Goal: Task Accomplishment & Management: Manage account settings

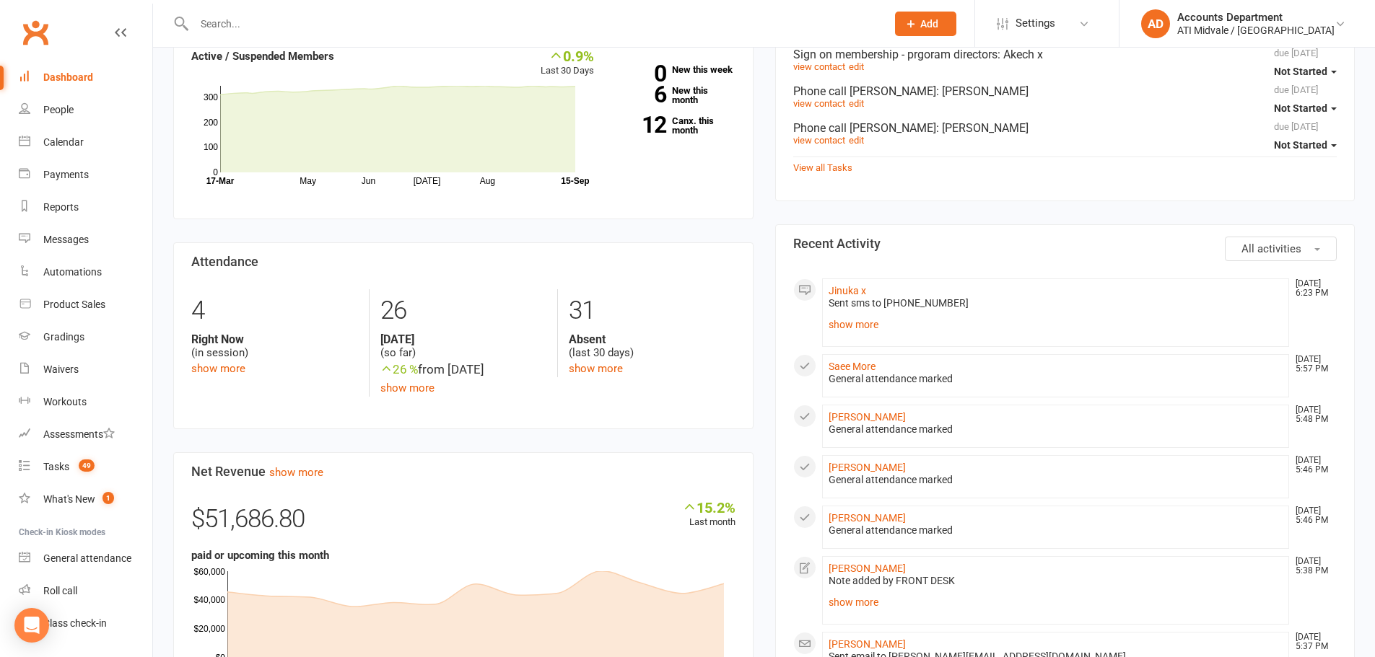
scroll to position [216, 0]
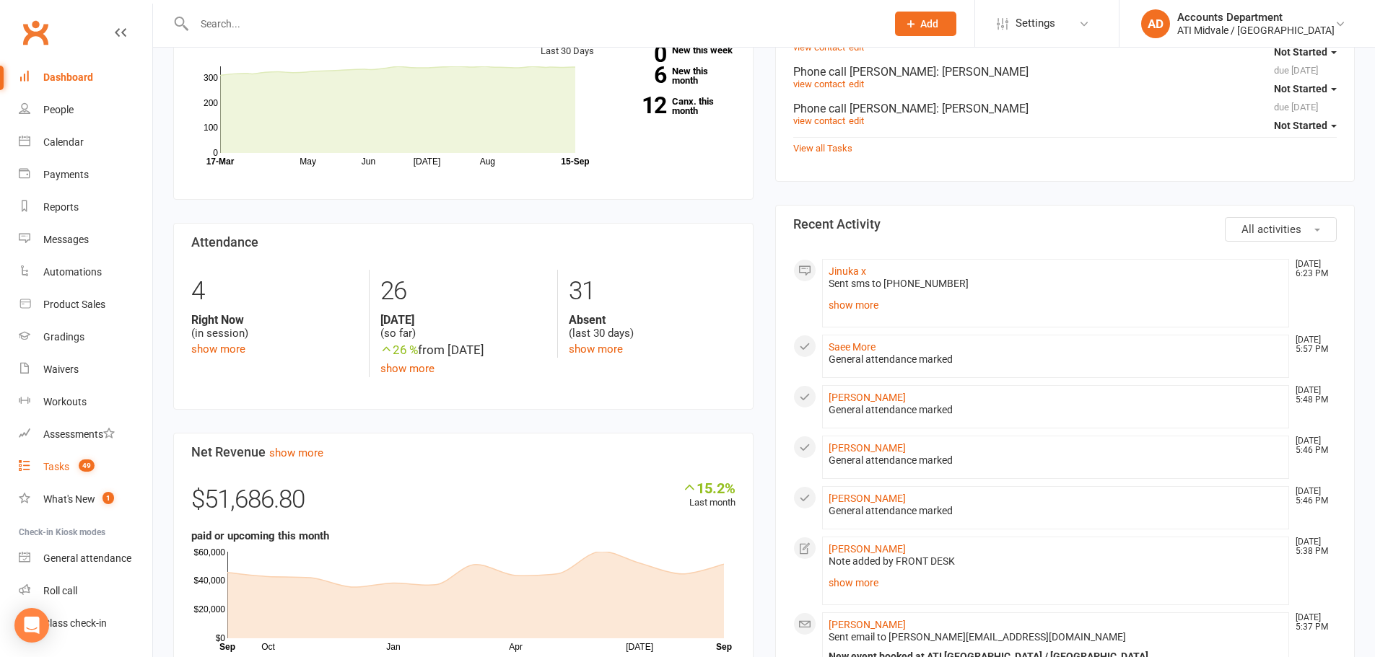
click at [43, 468] on div "Tasks" at bounding box center [56, 467] width 26 height 12
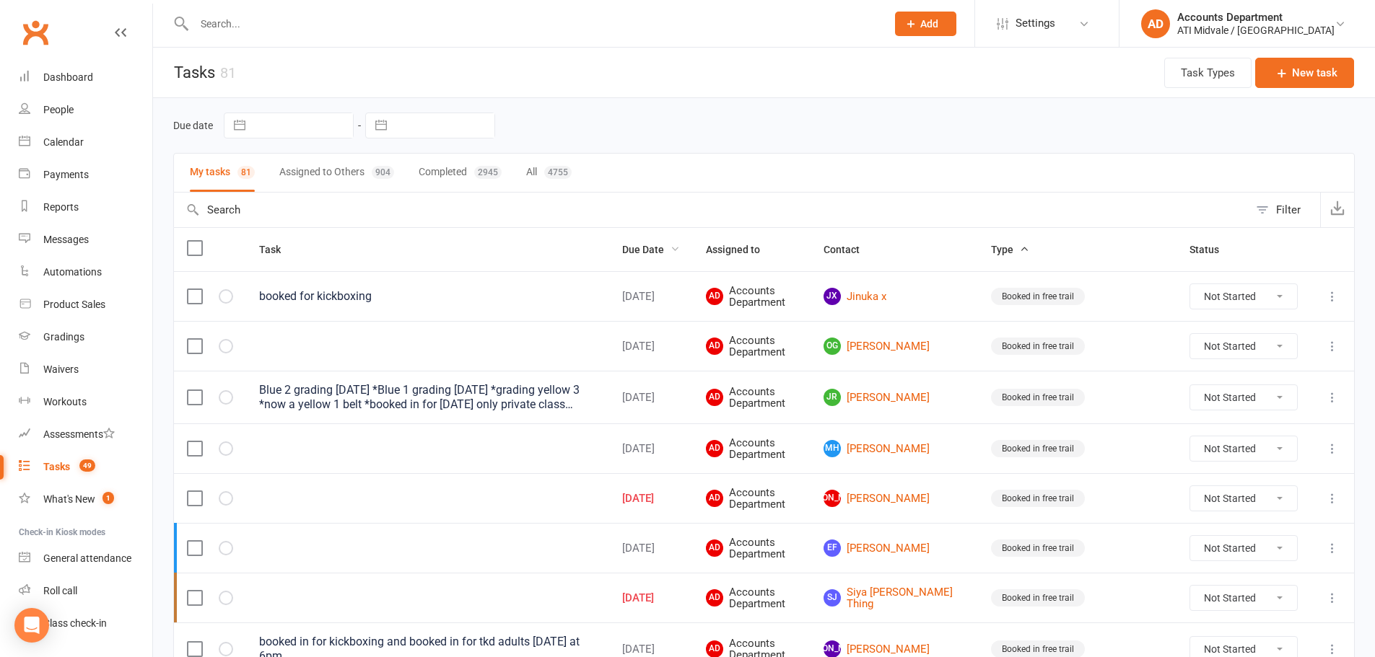
click at [680, 254] on span "Due Date" at bounding box center [651, 250] width 58 height 12
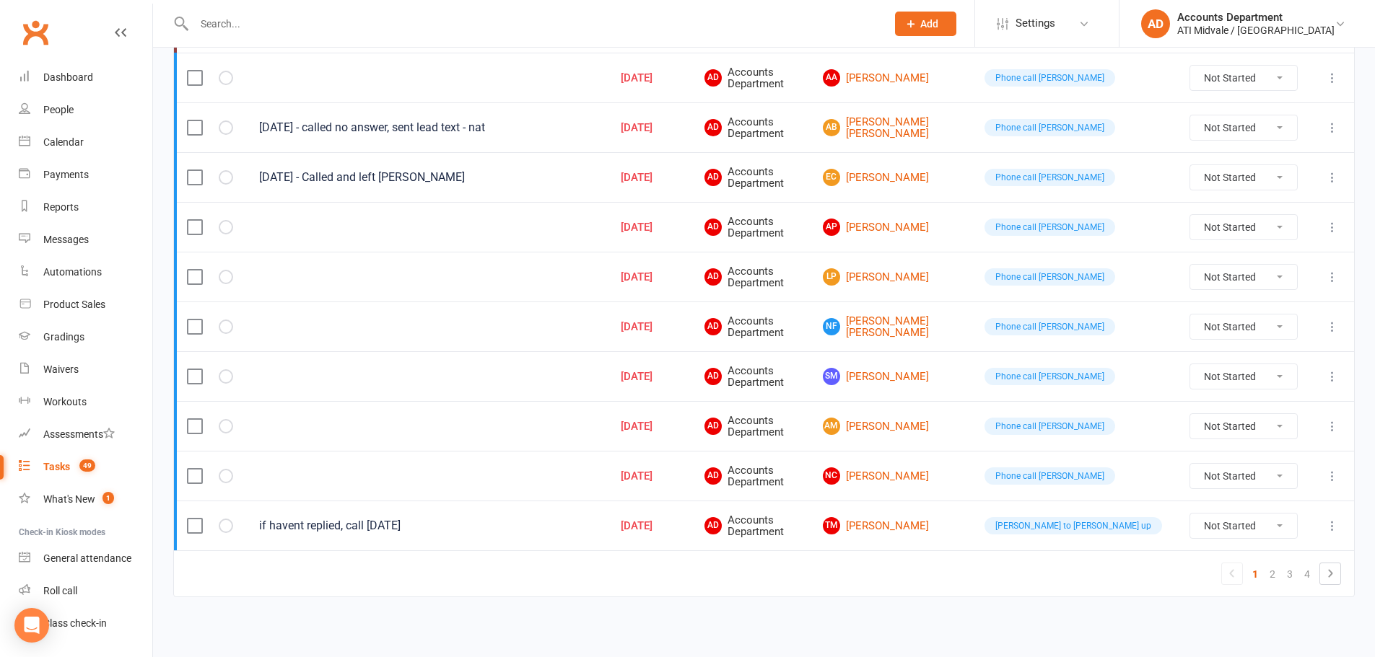
scroll to position [966, 0]
click at [1276, 577] on link "2" at bounding box center [1271, 574] width 17 height 20
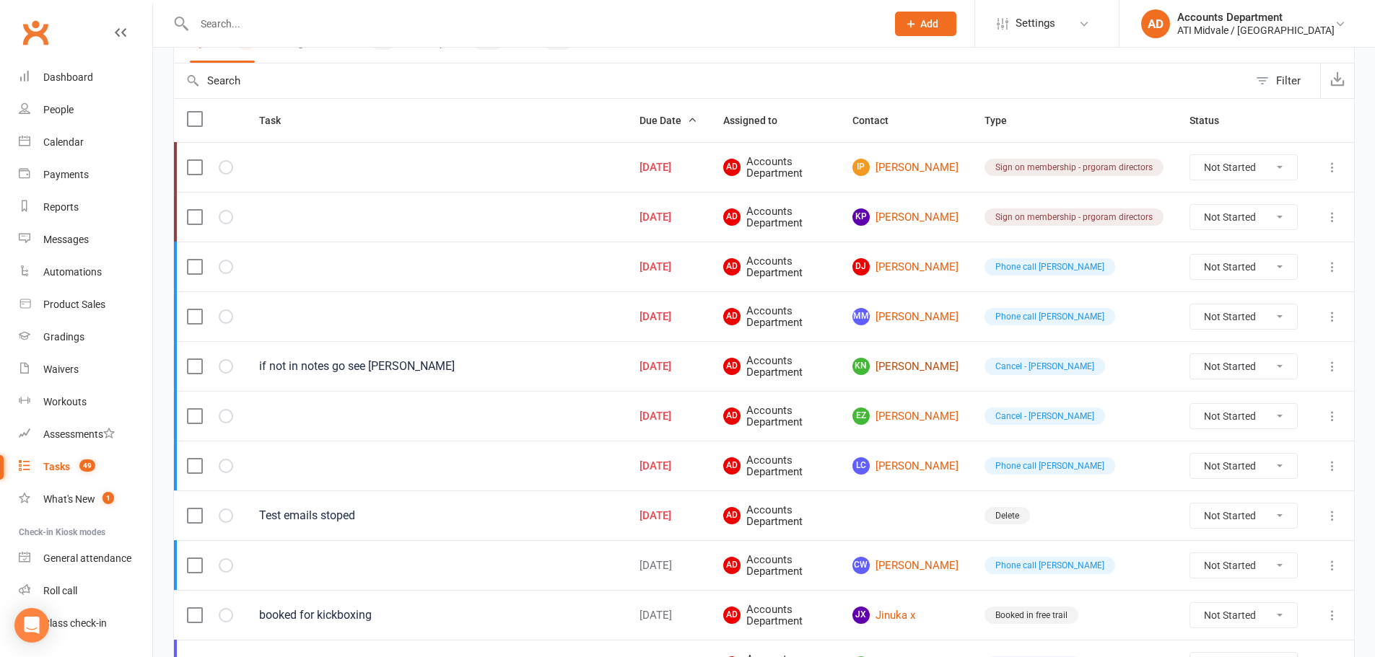
scroll to position [172, 0]
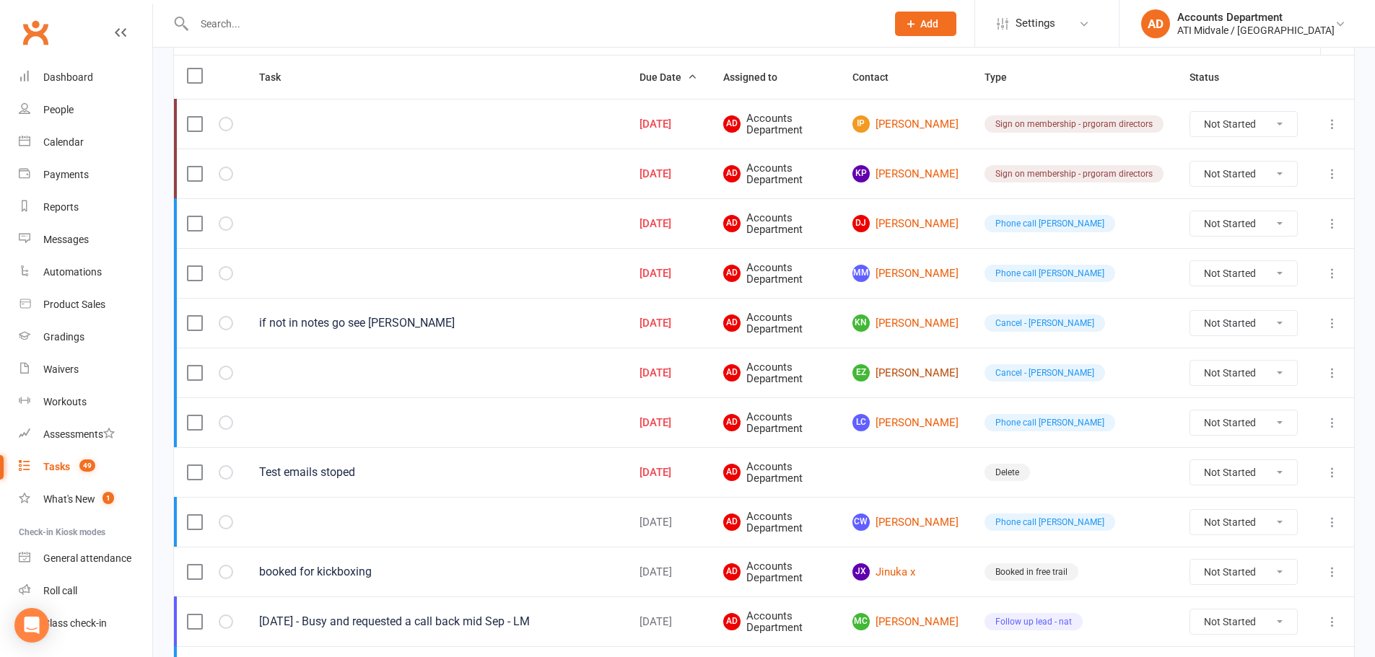
click at [909, 380] on link "EZ [PERSON_NAME]" at bounding box center [905, 372] width 106 height 17
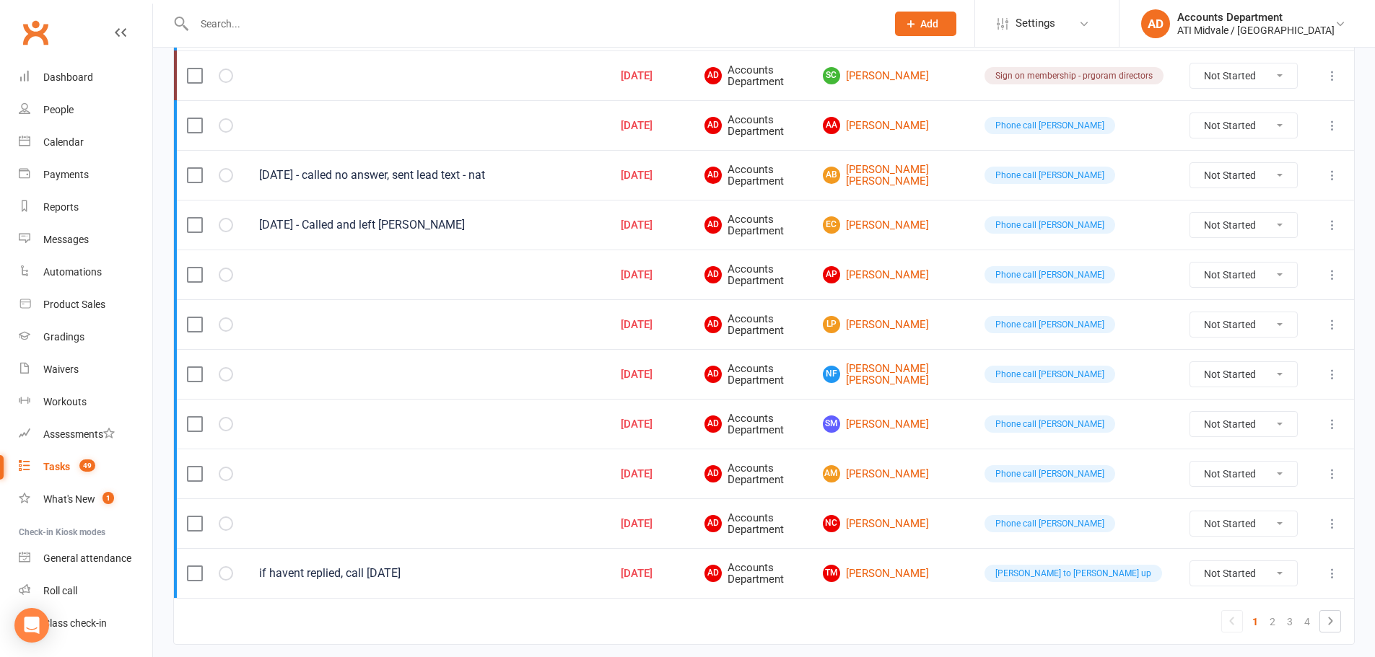
scroll to position [966, 0]
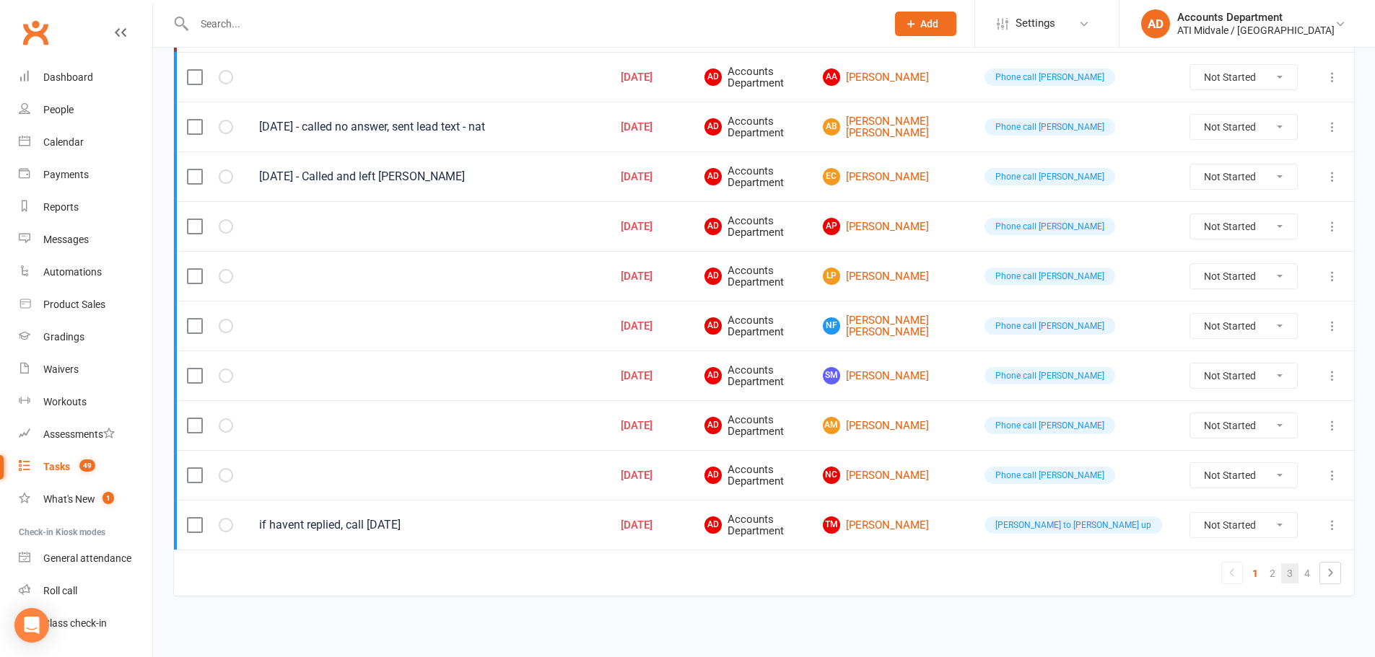
click at [1288, 575] on link "3" at bounding box center [1289, 574] width 17 height 20
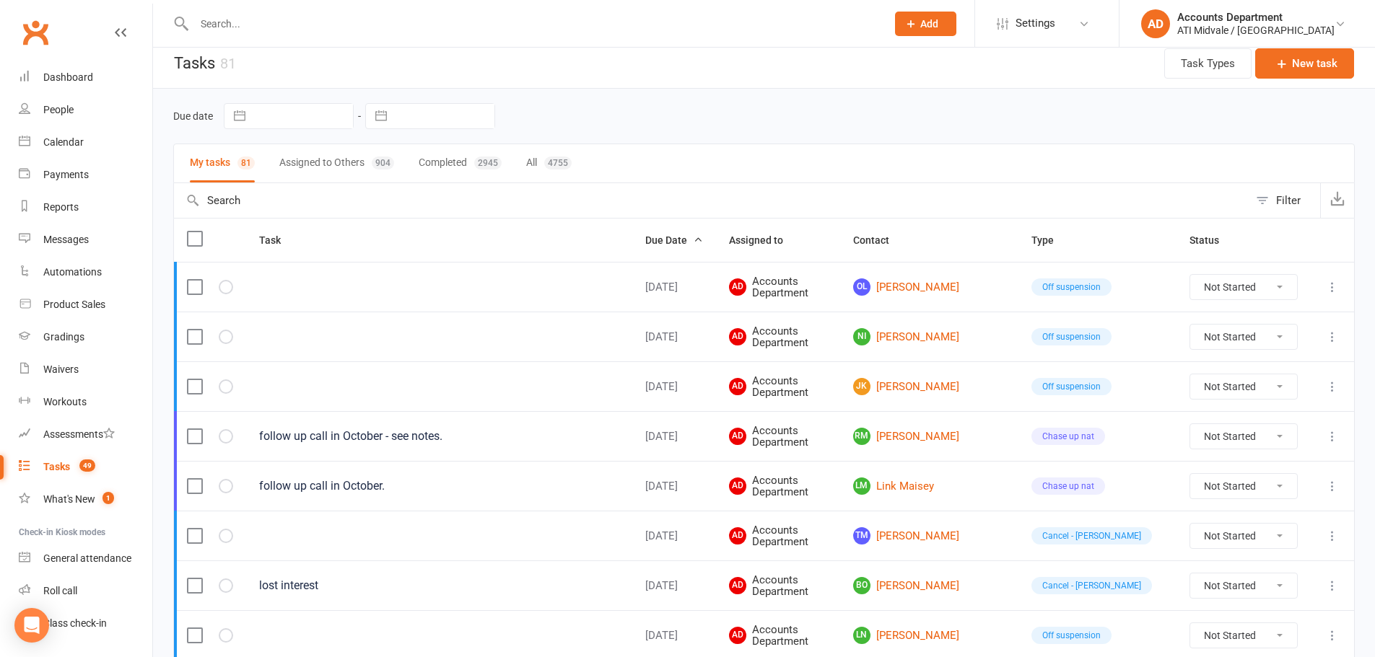
scroll to position [0, 0]
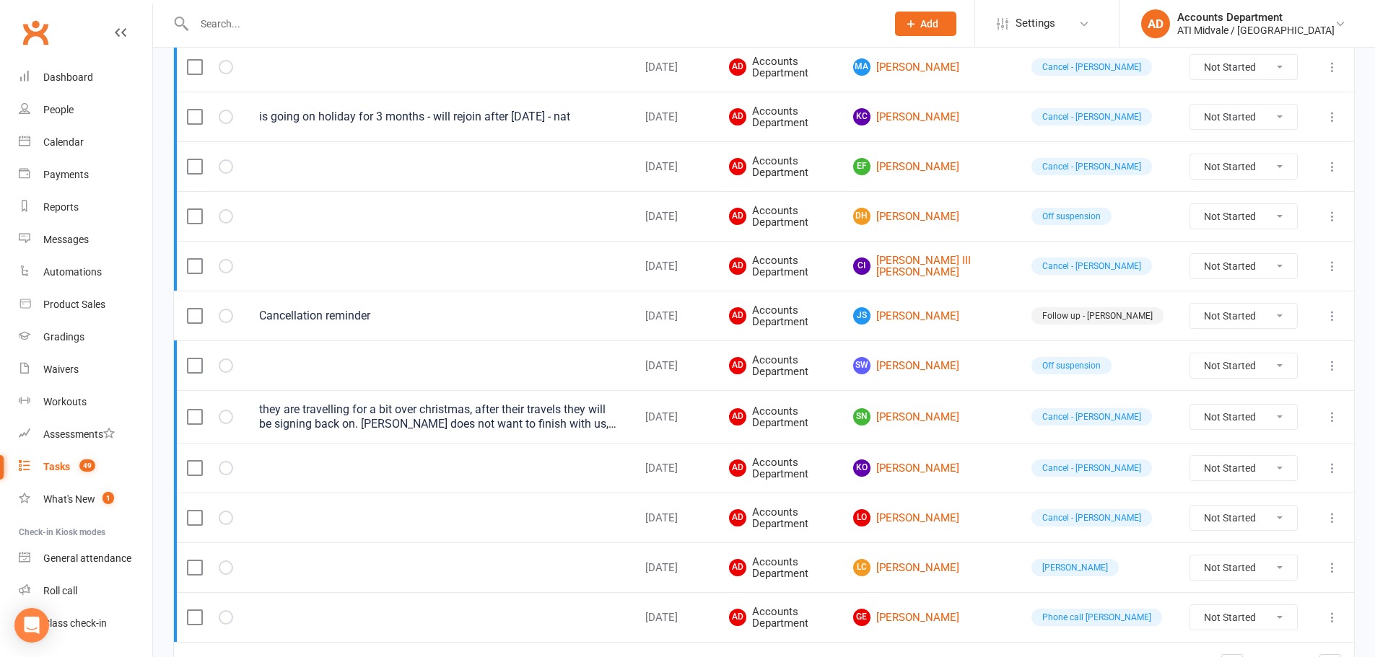
drag, startPoint x: 1111, startPoint y: 543, endPoint x: 1117, endPoint y: 552, distance: 10.4
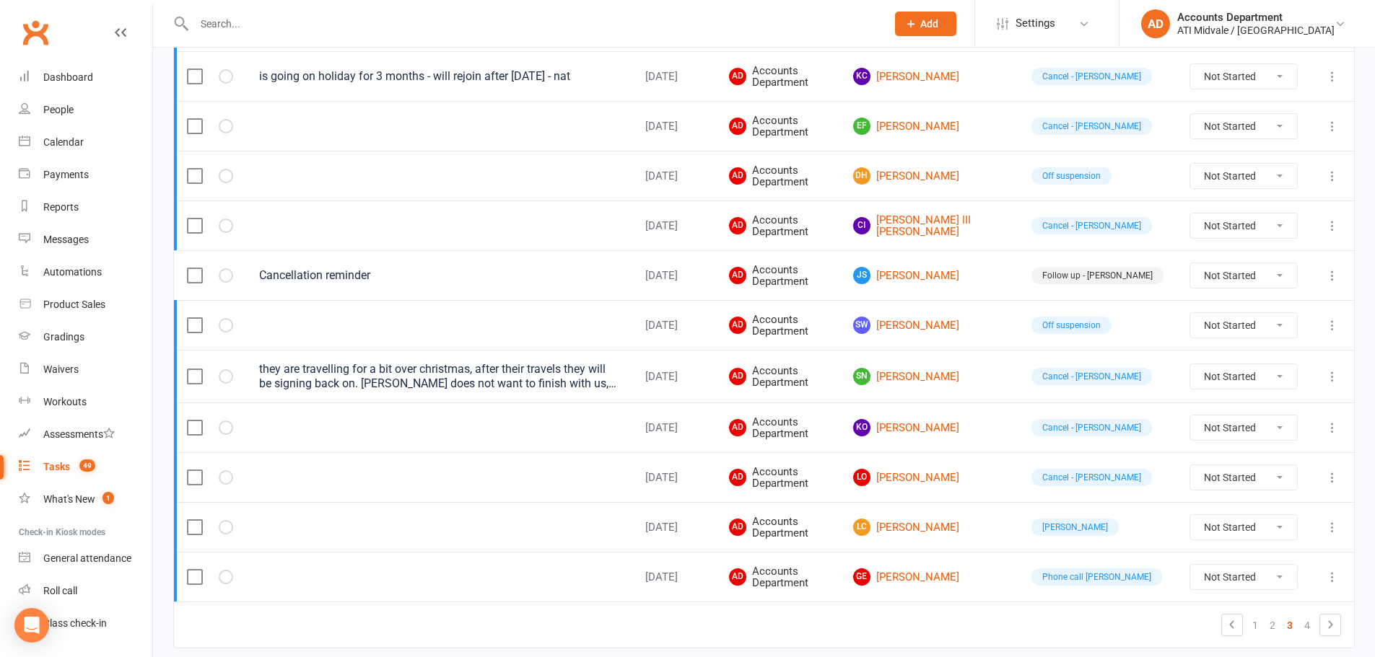
scroll to position [969, 0]
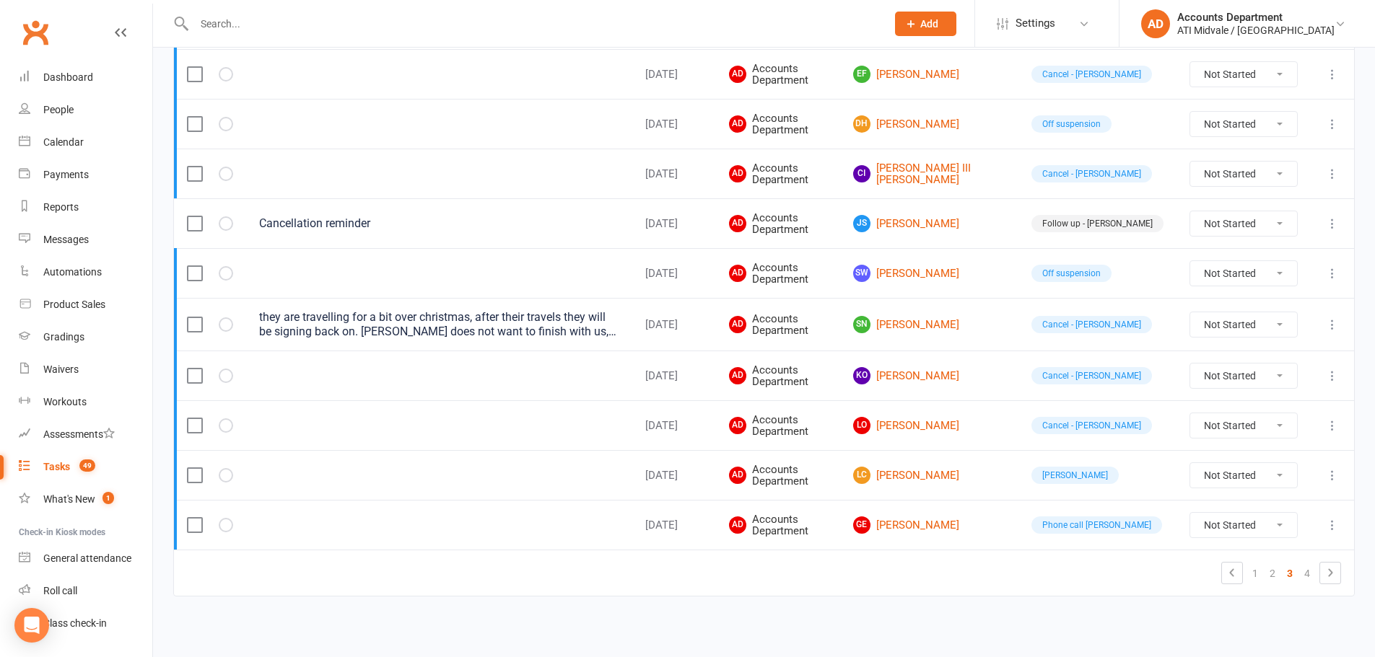
drag, startPoint x: 1117, startPoint y: 552, endPoint x: 1065, endPoint y: 545, distance: 52.4
click at [1065, 545] on td "Phone call [PERSON_NAME]" at bounding box center [1097, 525] width 158 height 50
click at [1253, 571] on link "1" at bounding box center [1254, 574] width 17 height 20
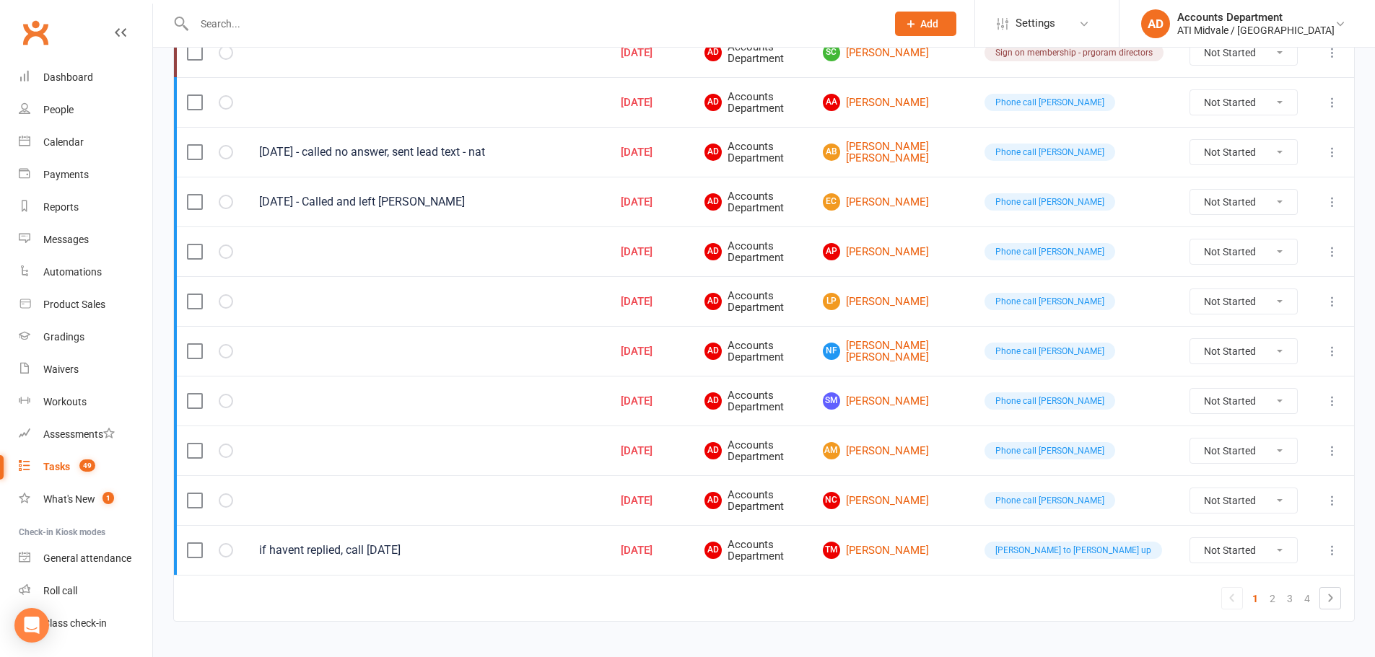
scroll to position [966, 0]
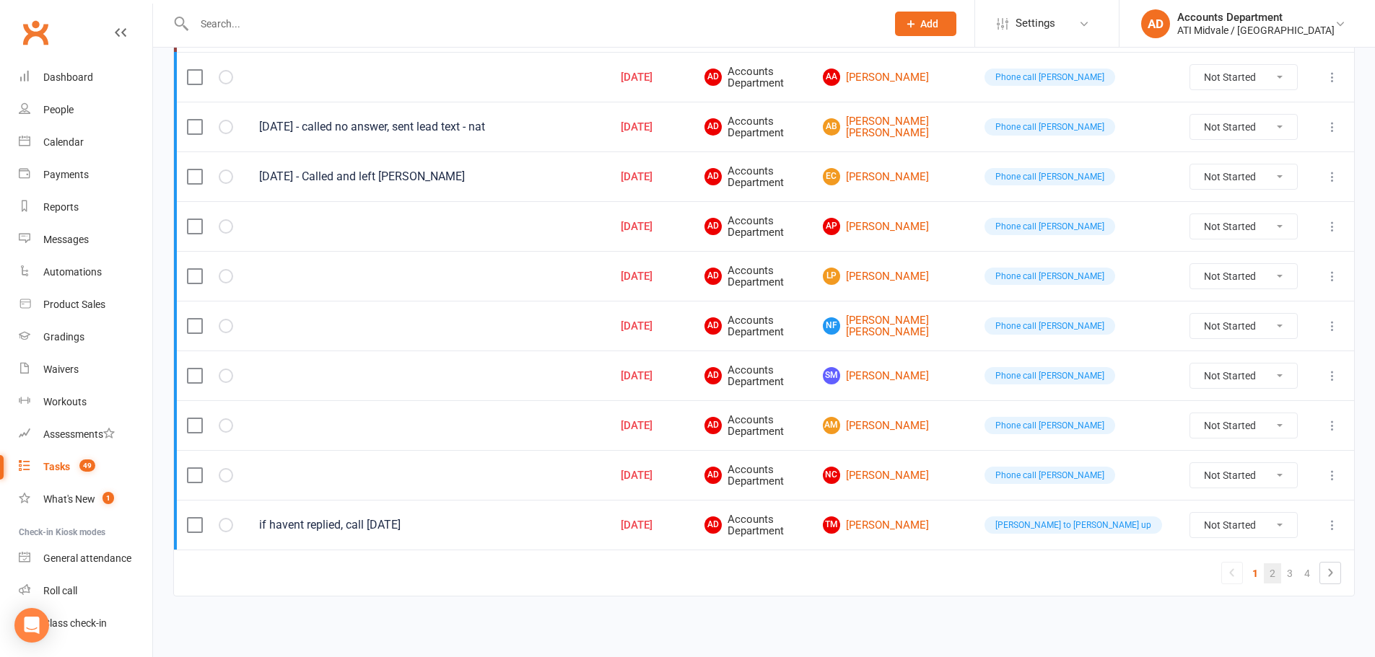
click at [1268, 578] on link "2" at bounding box center [1271, 574] width 17 height 20
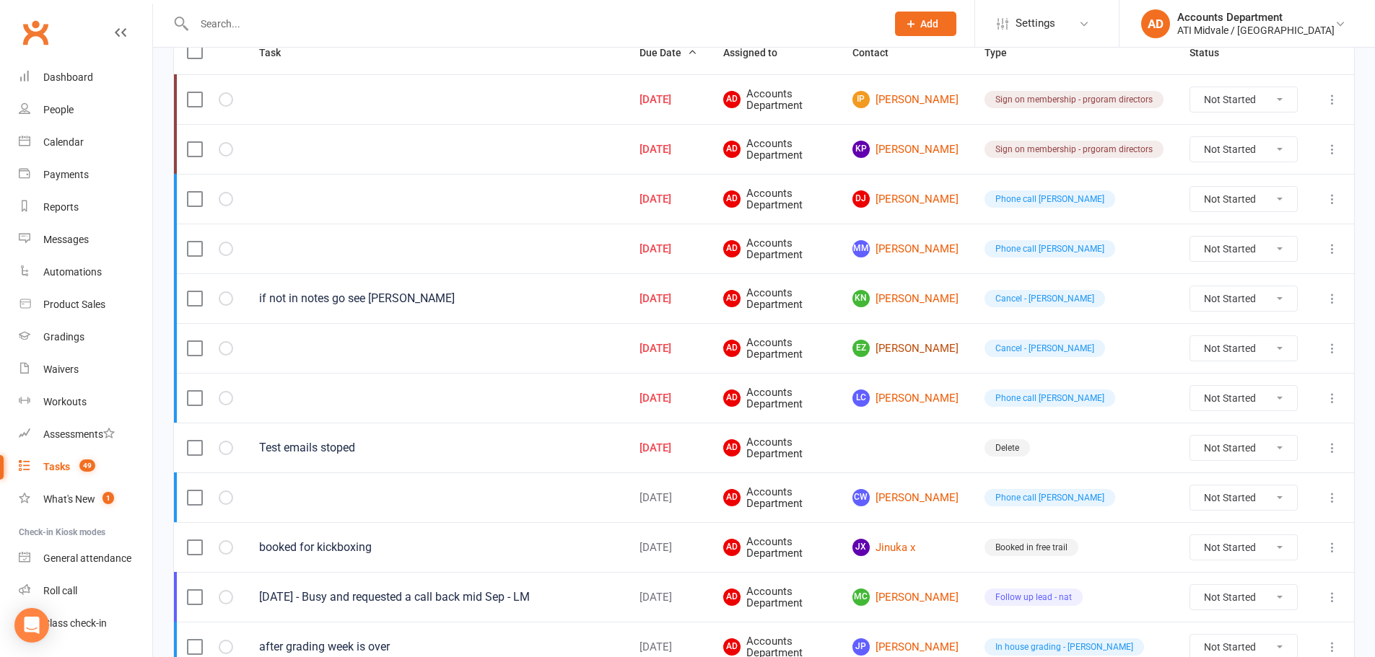
scroll to position [172, 0]
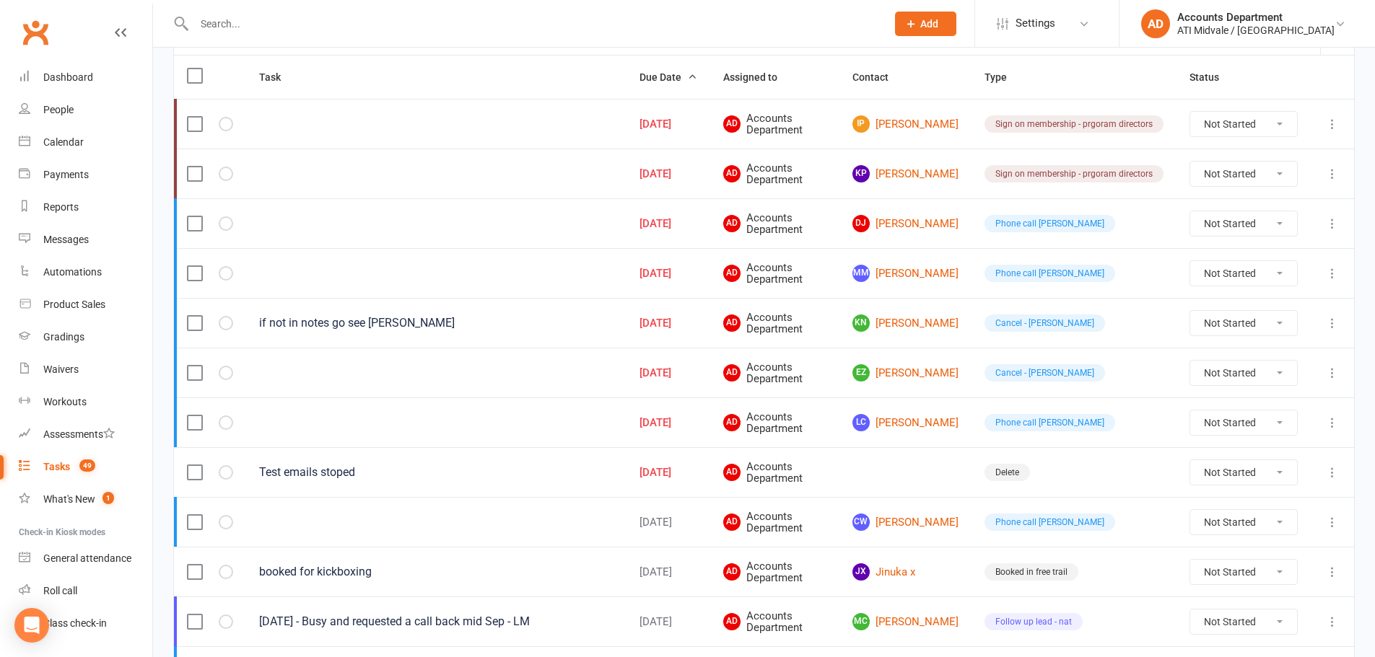
click at [999, 470] on div "Delete" at bounding box center [1006, 472] width 45 height 17
click at [1240, 470] on select "Not Started In Progress Waiting Complete" at bounding box center [1243, 472] width 107 height 25
click at [1048, 467] on td "Delete" at bounding box center [1073, 472] width 205 height 50
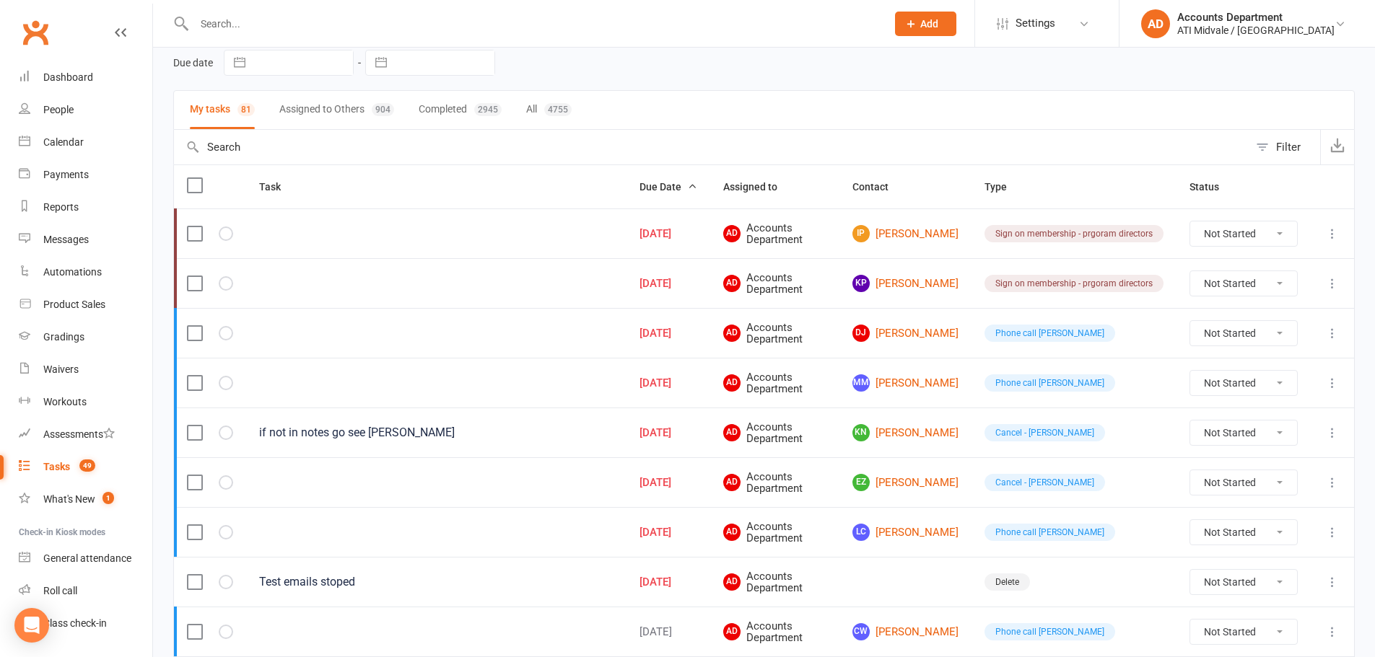
scroll to position [144, 0]
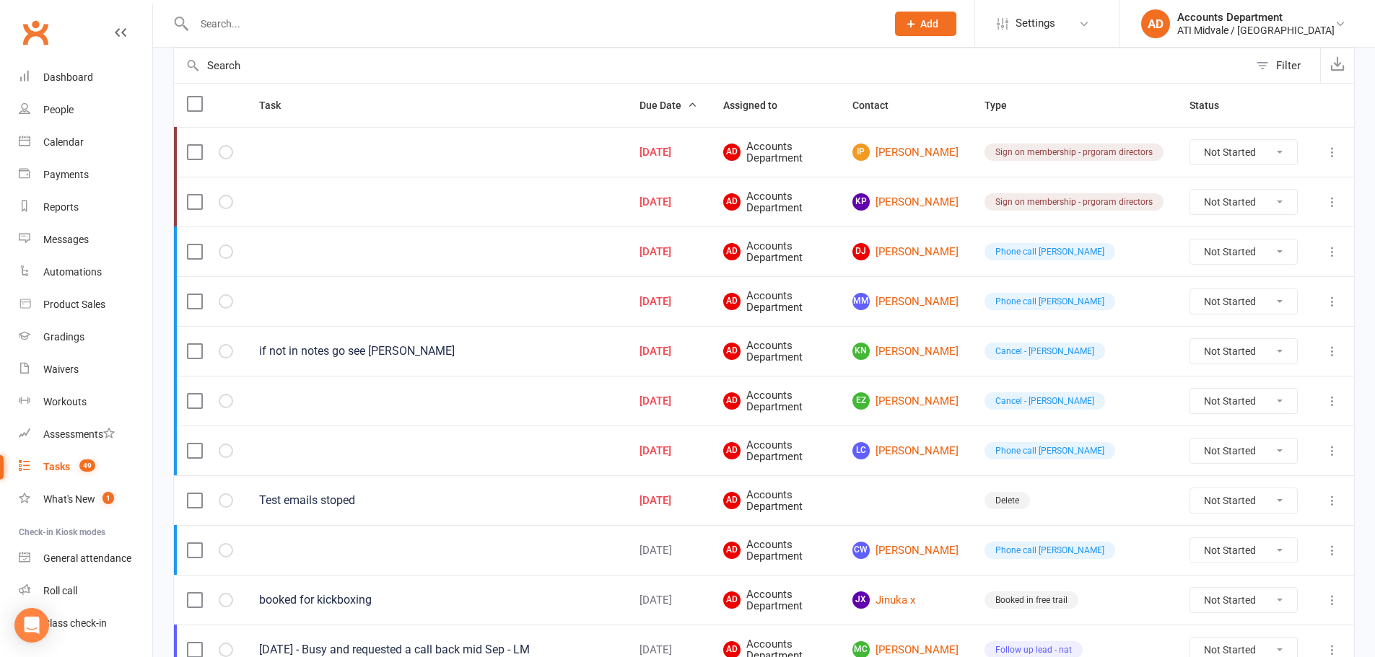
click at [1217, 494] on select "Not Started In Progress Waiting Complete" at bounding box center [1243, 500] width 107 height 25
click at [1190, 488] on select "Not Started In Progress Waiting Complete" at bounding box center [1243, 500] width 107 height 25
select select "unstarted"
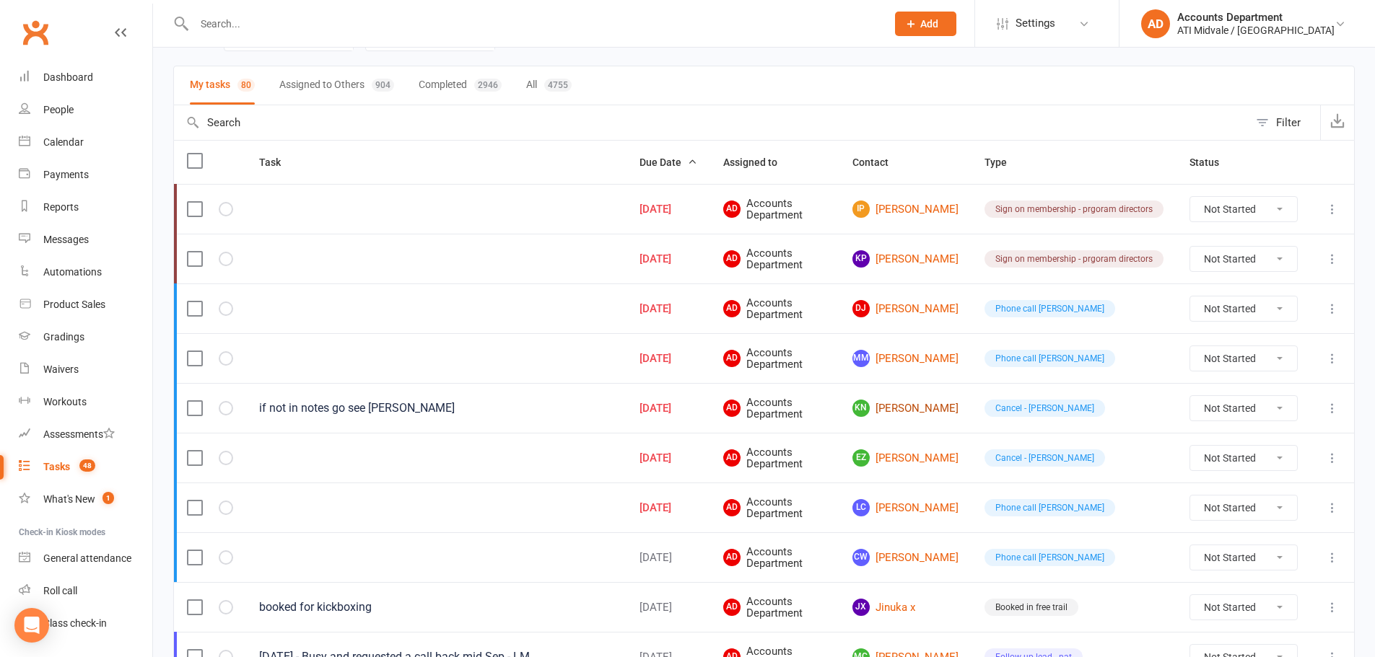
scroll to position [0, 0]
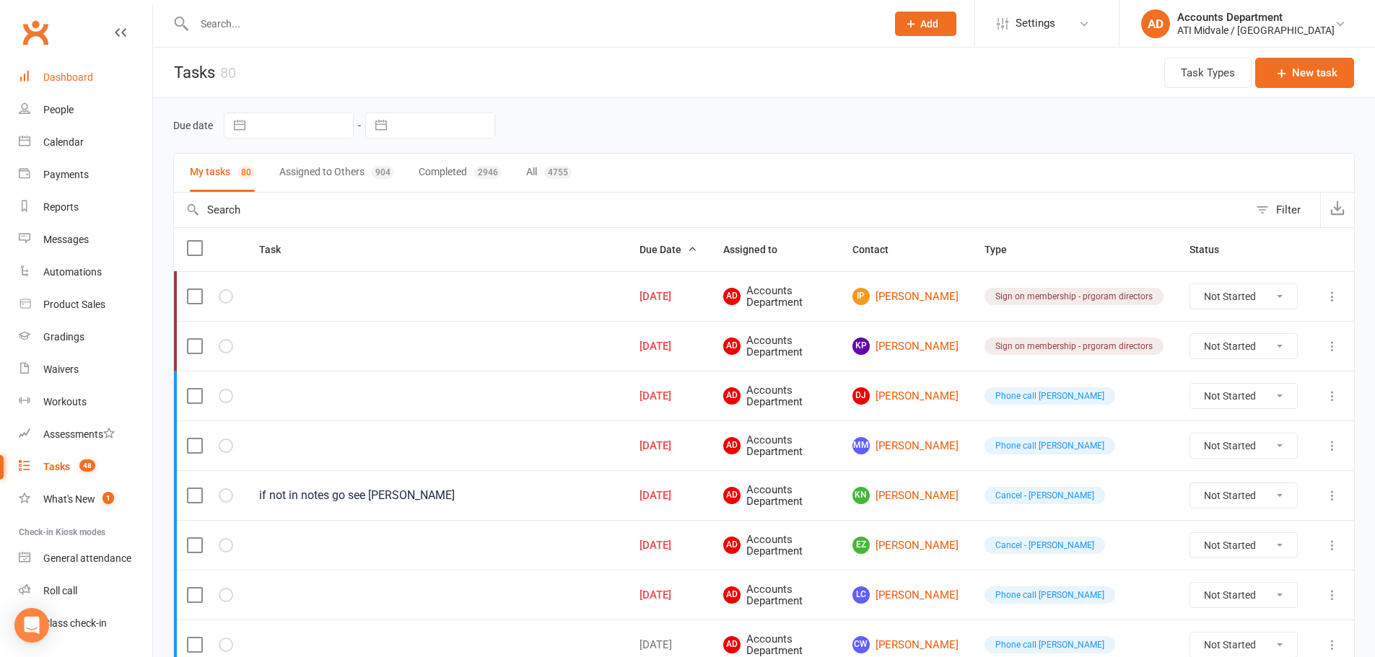
click at [63, 84] on link "Dashboard" at bounding box center [85, 77] width 133 height 32
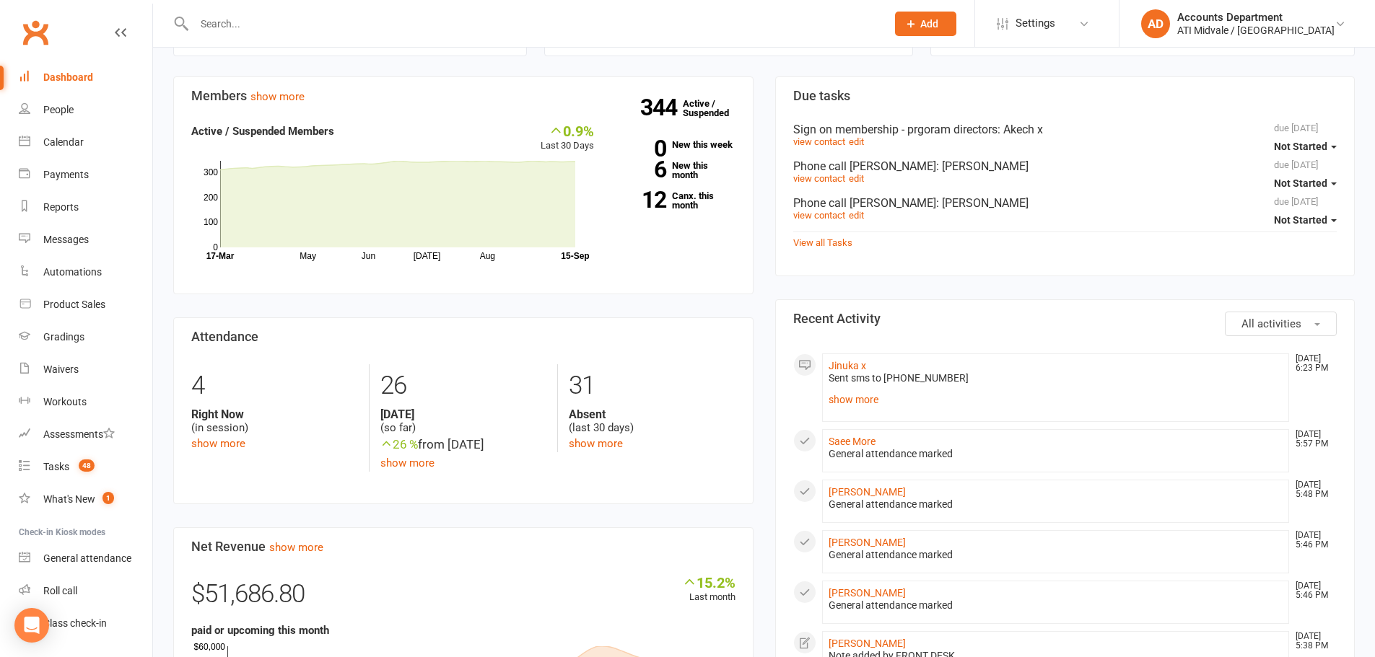
scroll to position [144, 0]
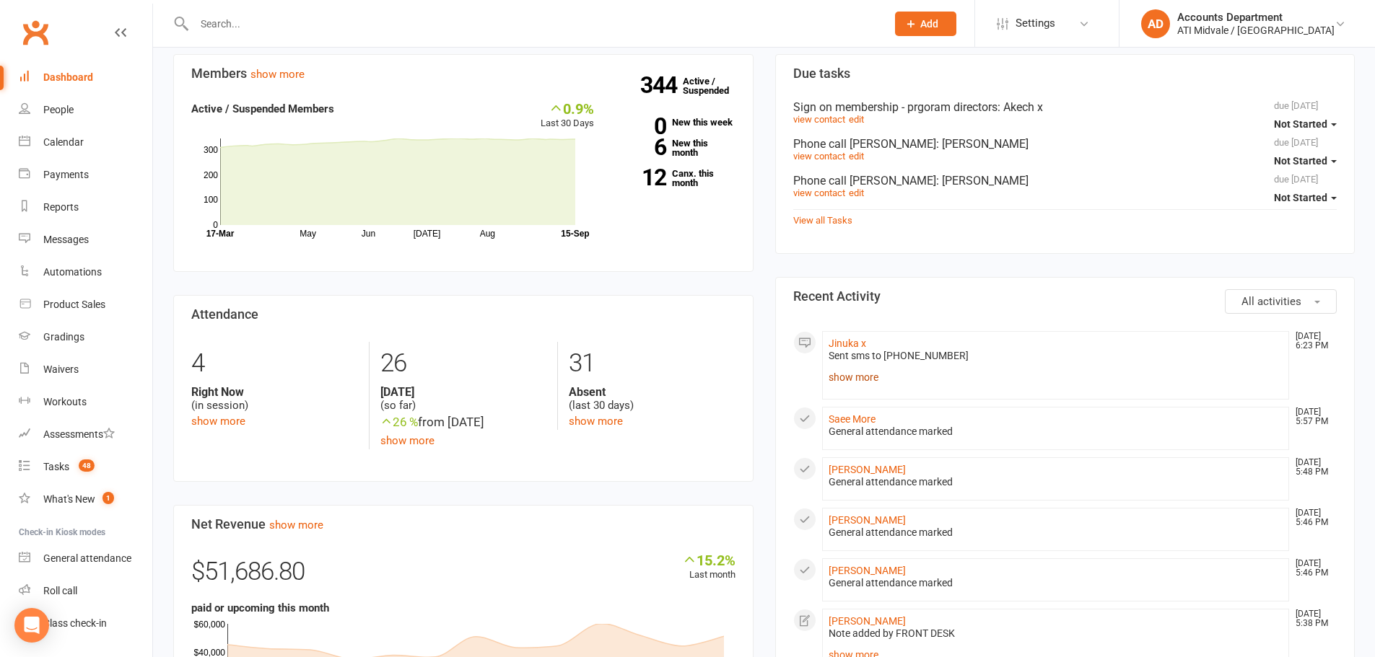
click at [874, 374] on link "show more" at bounding box center [1055, 377] width 455 height 20
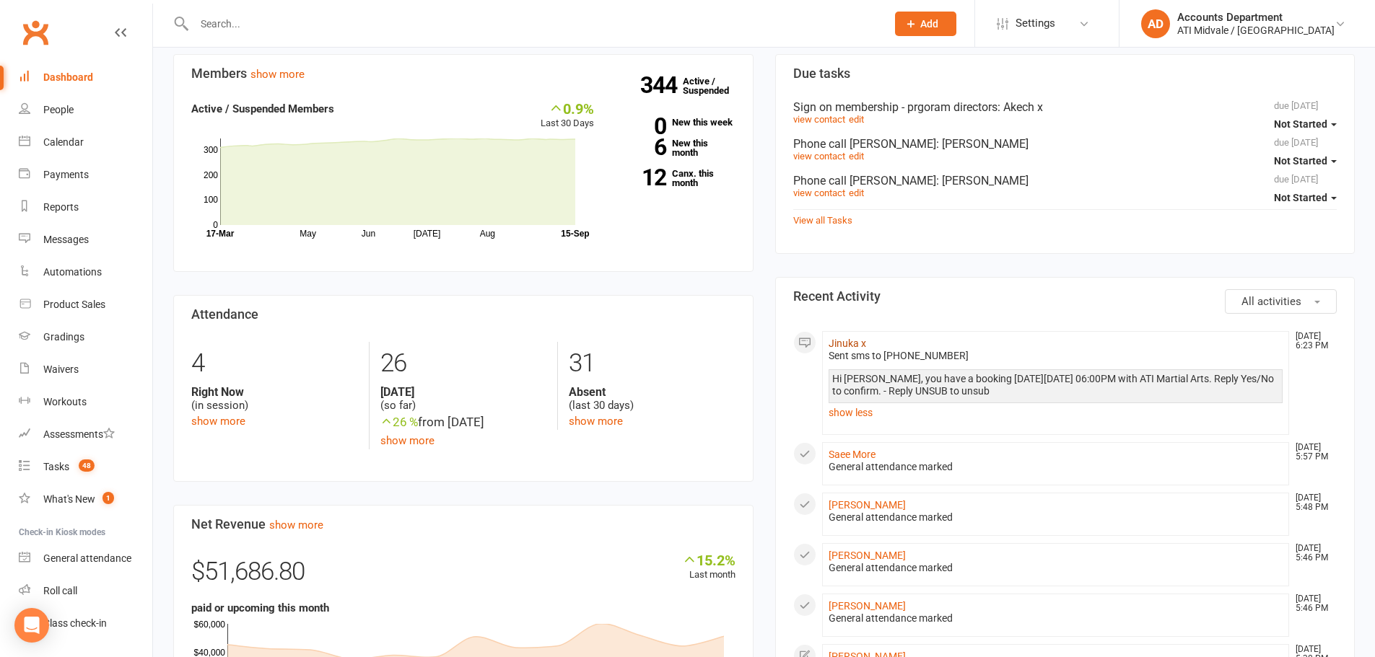
click at [843, 341] on link "Jinuka x" at bounding box center [847, 344] width 38 height 12
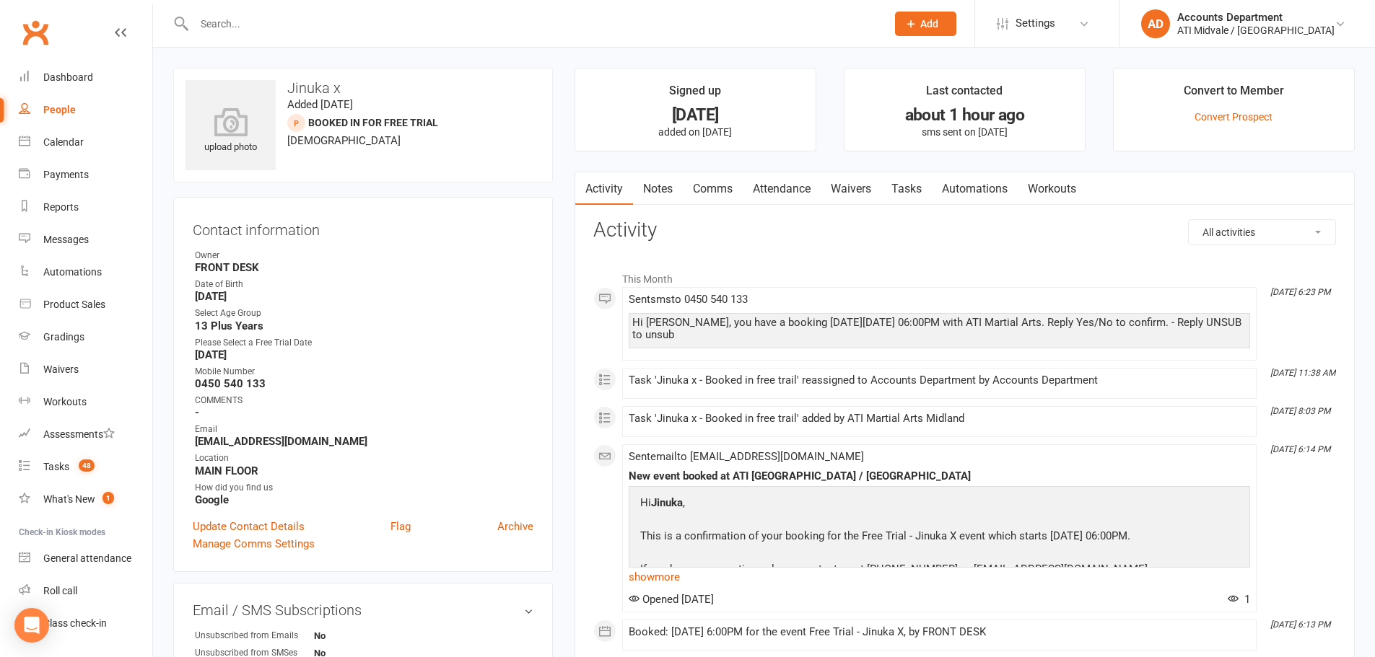
click at [52, 117] on link "People" at bounding box center [85, 110] width 133 height 32
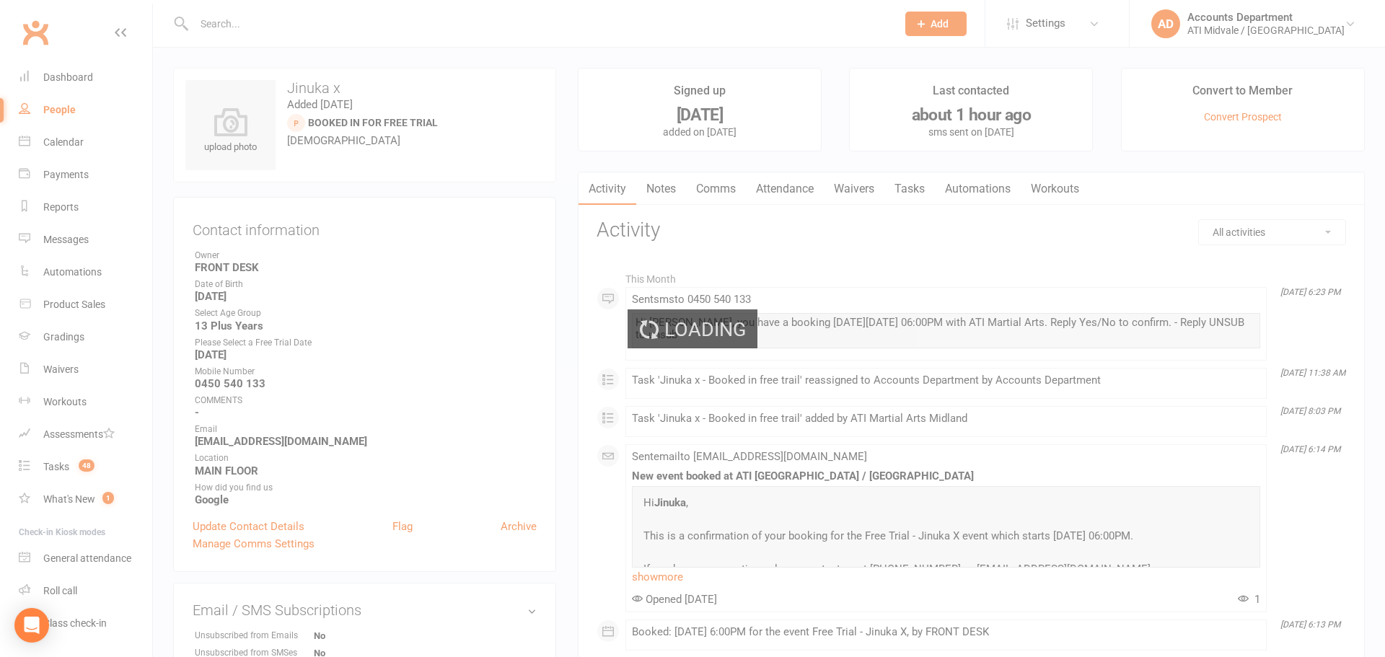
select select "100"
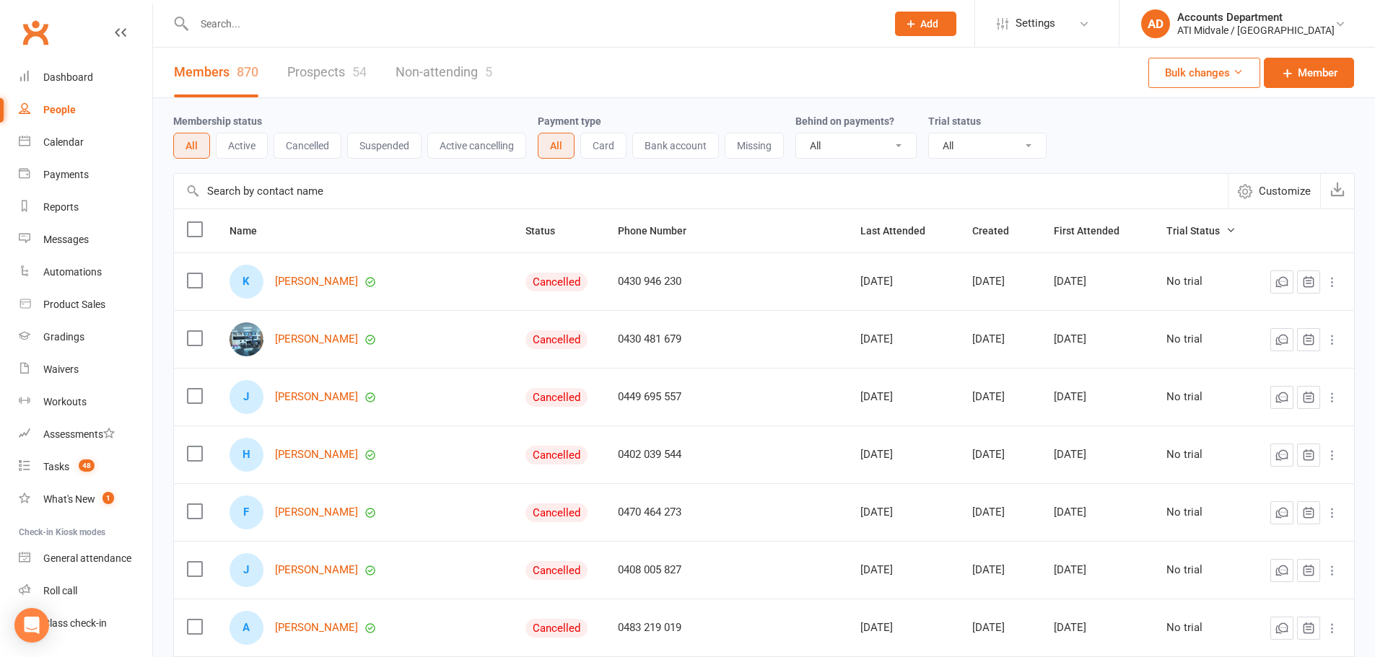
click at [284, 77] on div "Members 870 Prospects 54 Non-attending 5" at bounding box center [333, 73] width 360 height 50
click at [290, 75] on link "Prospects 54" at bounding box center [326, 73] width 79 height 50
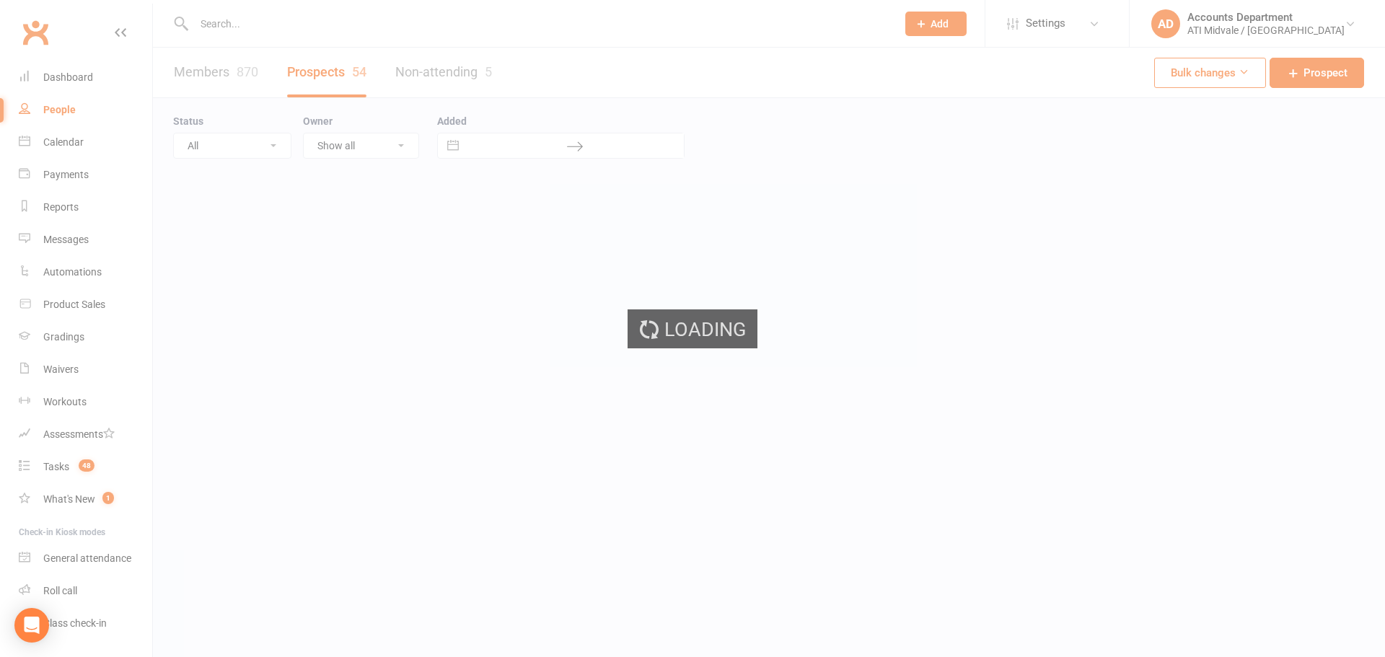
select select "100"
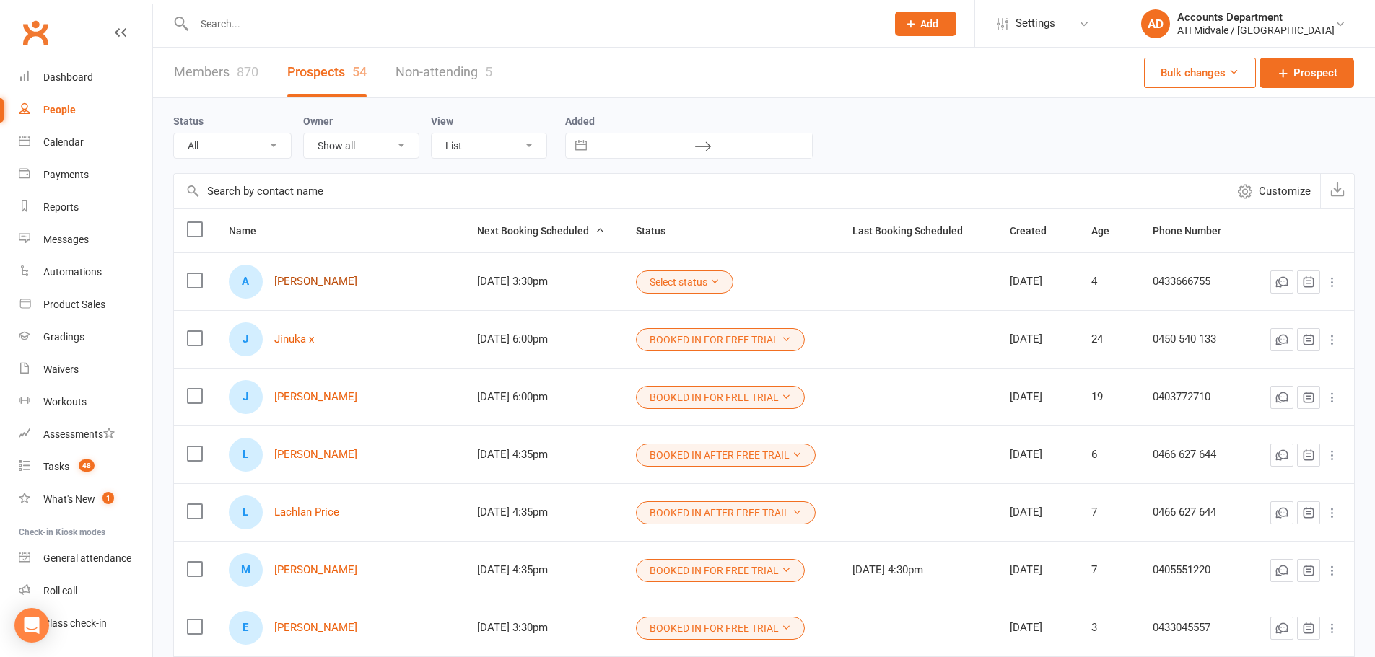
click at [325, 285] on link "[PERSON_NAME]" at bounding box center [315, 282] width 83 height 12
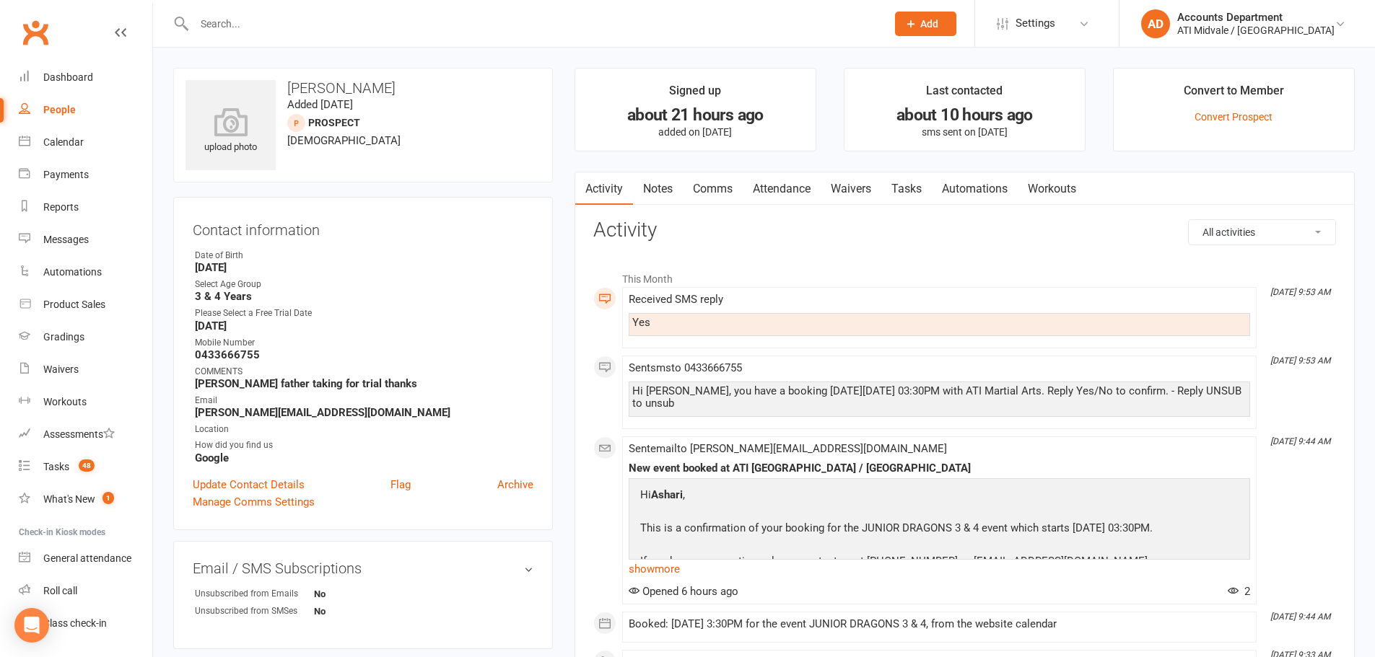
click at [813, 193] on link "Attendance" at bounding box center [781, 188] width 78 height 33
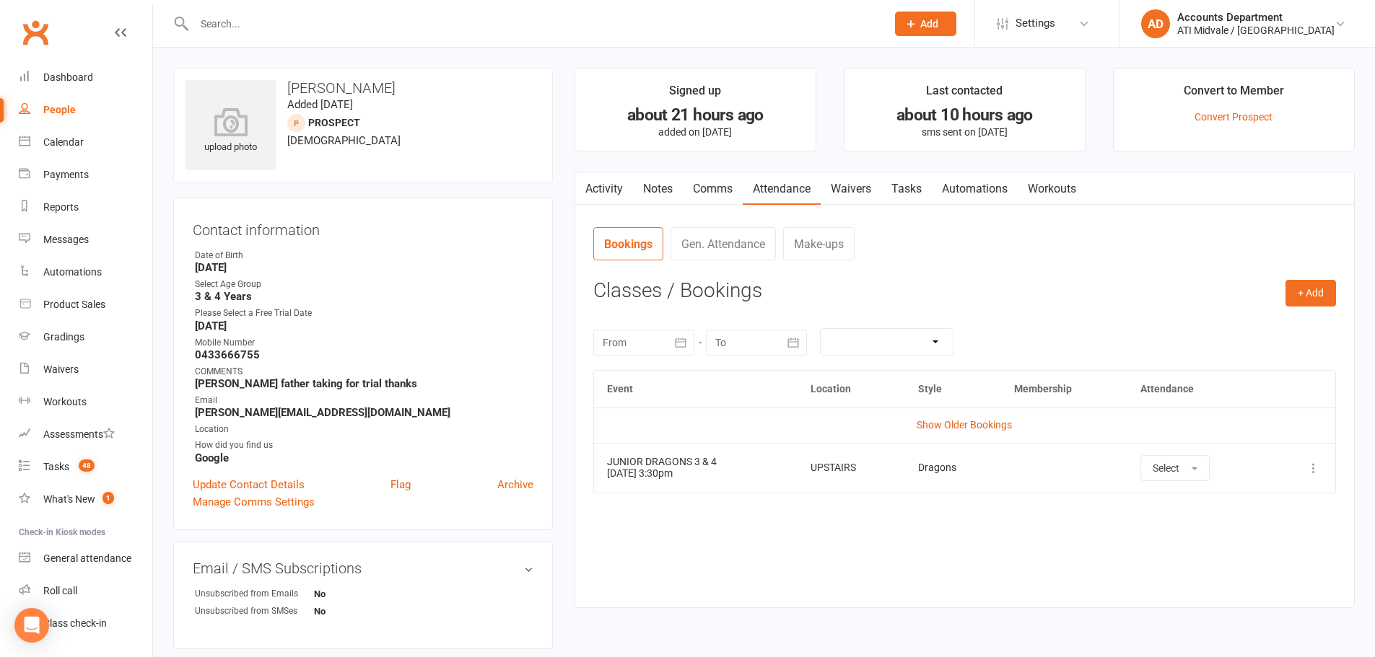
click at [1320, 464] on button at bounding box center [1313, 468] width 17 height 17
click at [1245, 549] on link "Remove booking" at bounding box center [1249, 554] width 143 height 29
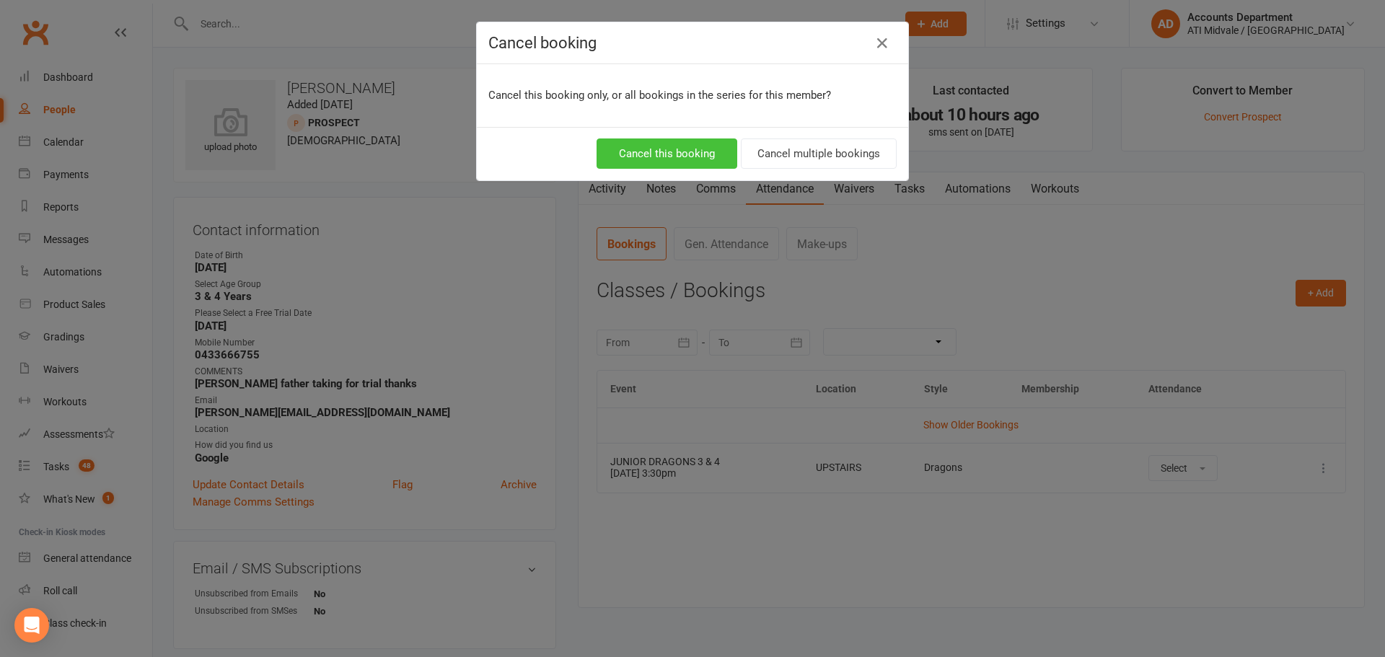
click at [685, 146] on button "Cancel this booking" at bounding box center [667, 154] width 141 height 30
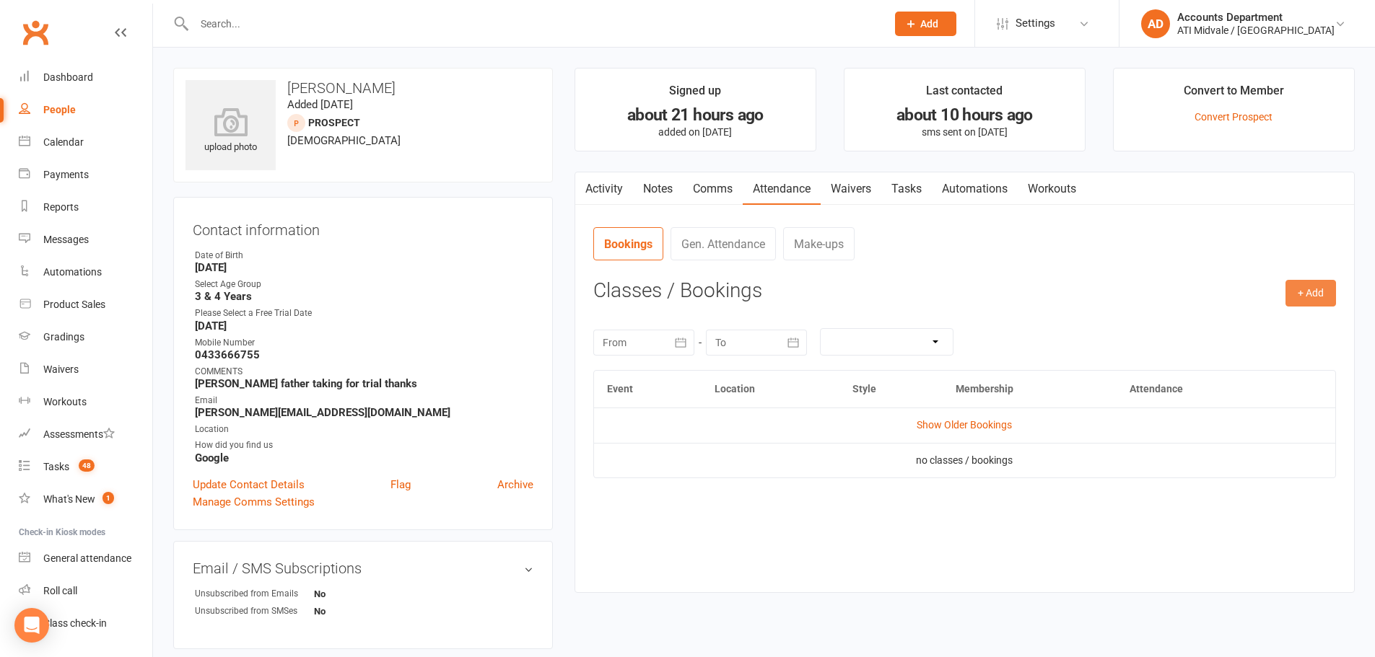
click at [1318, 290] on button "+ Add" at bounding box center [1310, 293] width 51 height 26
click at [1279, 351] on link "Add Appointment" at bounding box center [1263, 355] width 143 height 29
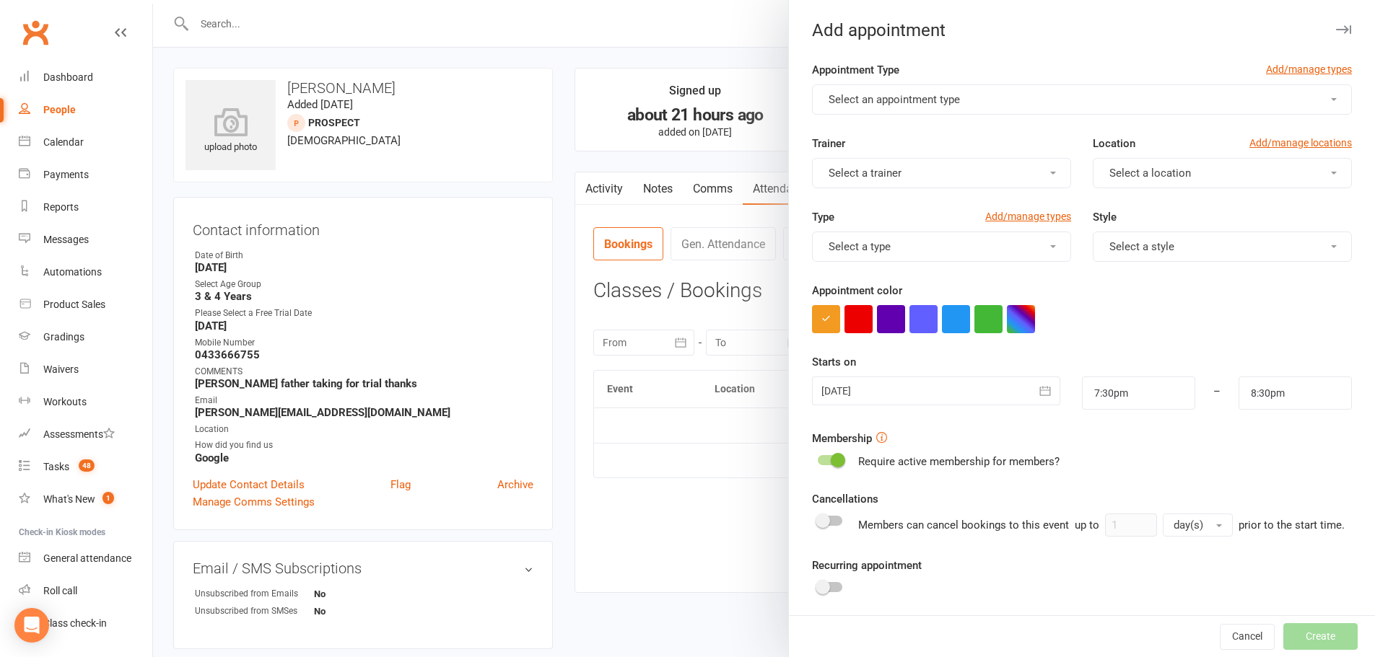
click at [899, 91] on button "Select an appointment type" at bounding box center [1082, 99] width 540 height 30
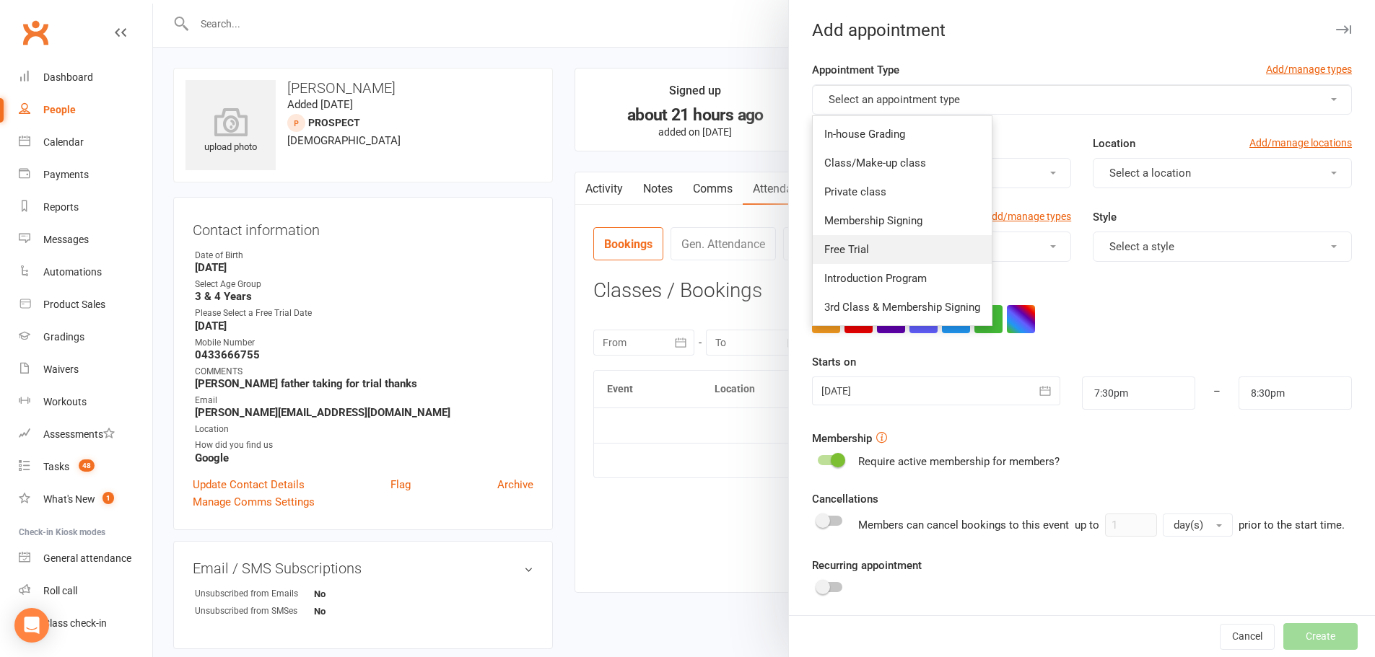
click at [860, 249] on span "Free Trial" at bounding box center [846, 249] width 45 height 13
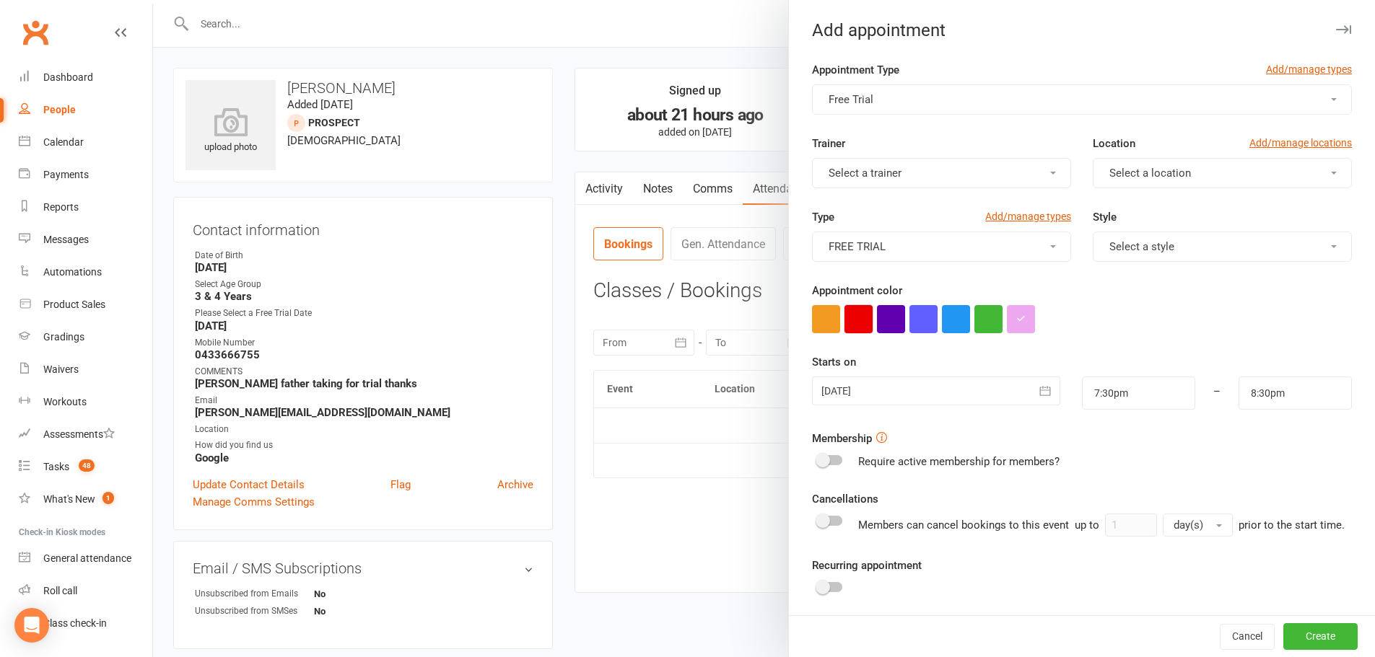
click at [856, 307] on button "button" at bounding box center [858, 319] width 28 height 28
click at [885, 377] on div at bounding box center [935, 391] width 247 height 29
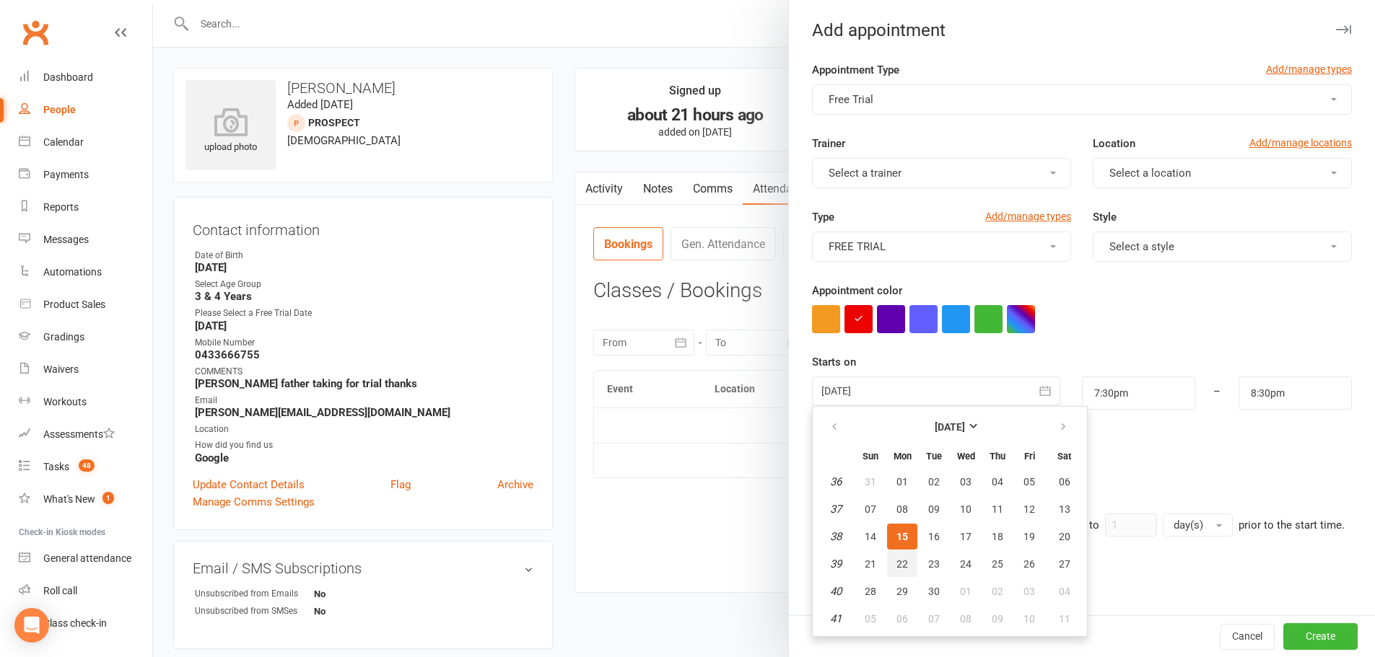
click at [896, 566] on span "22" at bounding box center [902, 564] width 12 height 12
type input "[DATE]"
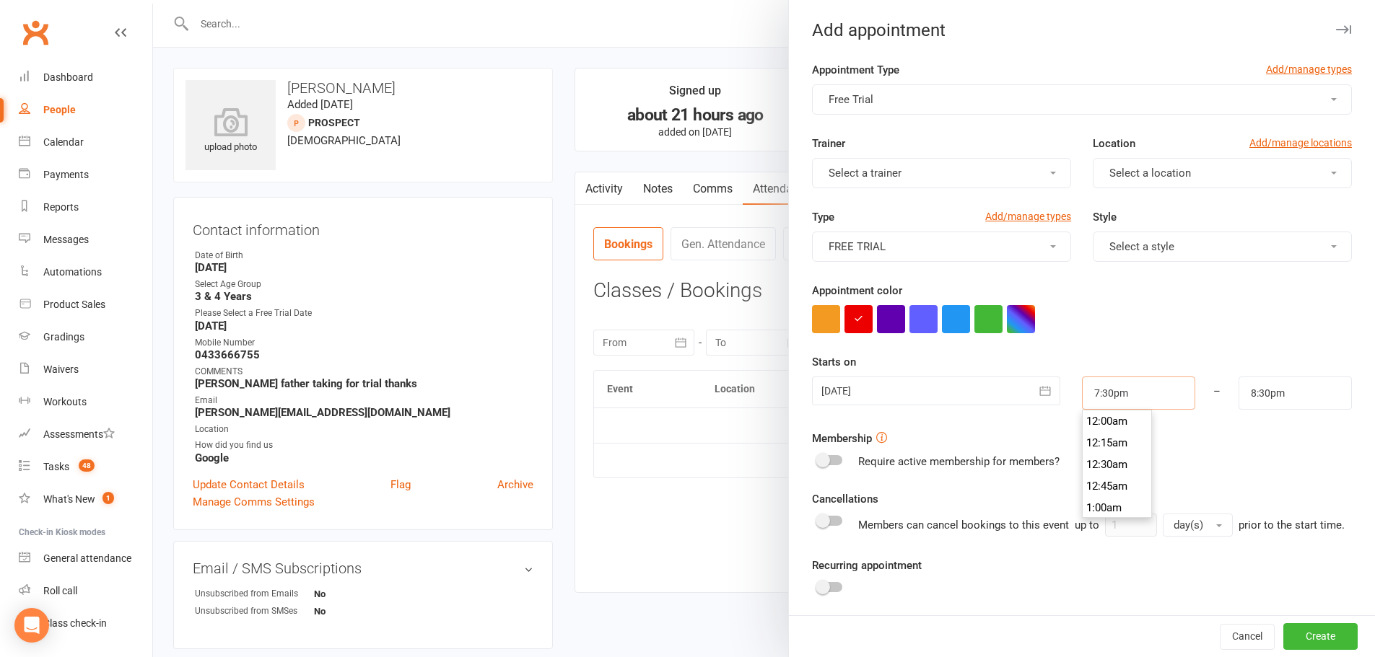
click at [1113, 390] on input "7:30pm" at bounding box center [1138, 393] width 113 height 33
type input "3:30pm"
click at [1094, 458] on li "3:30pm" at bounding box center [1116, 458] width 69 height 22
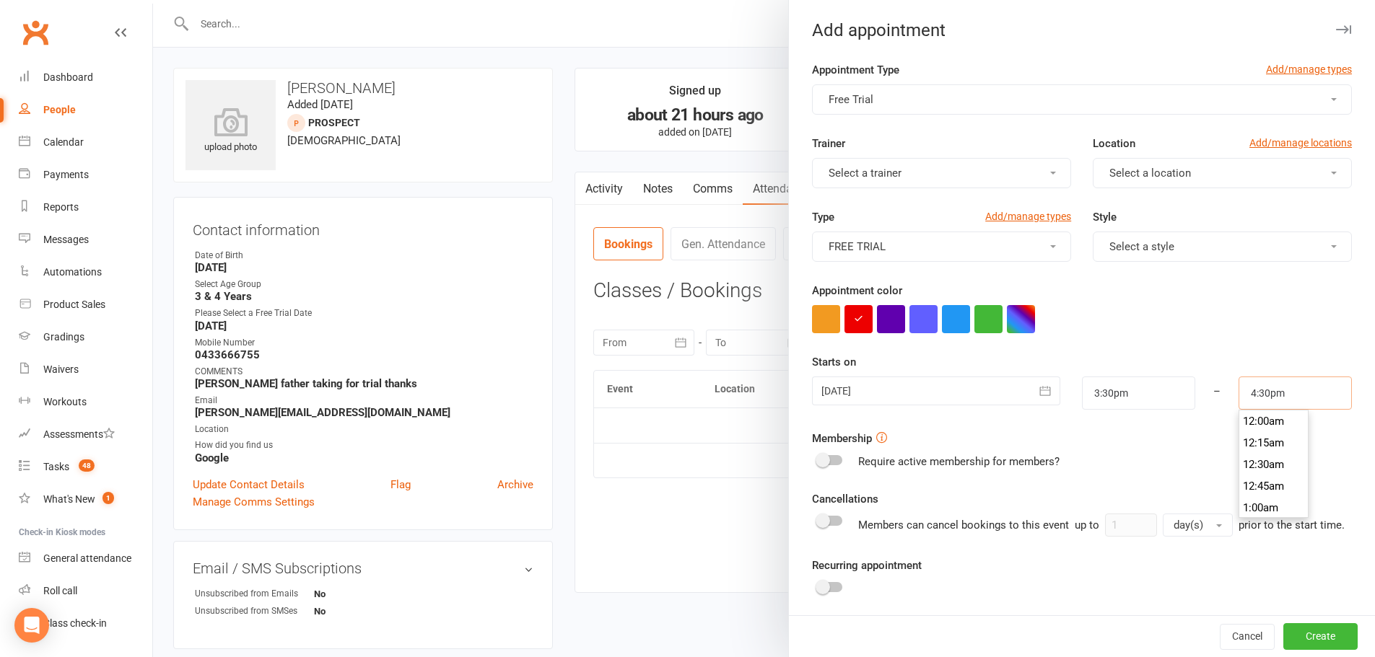
click at [1238, 396] on input "4:30pm" at bounding box center [1294, 393] width 113 height 33
type input "4:00pm"
click at [1247, 469] on li "4:00pm" at bounding box center [1273, 472] width 69 height 22
click at [1128, 232] on button "Select a style" at bounding box center [1221, 247] width 259 height 30
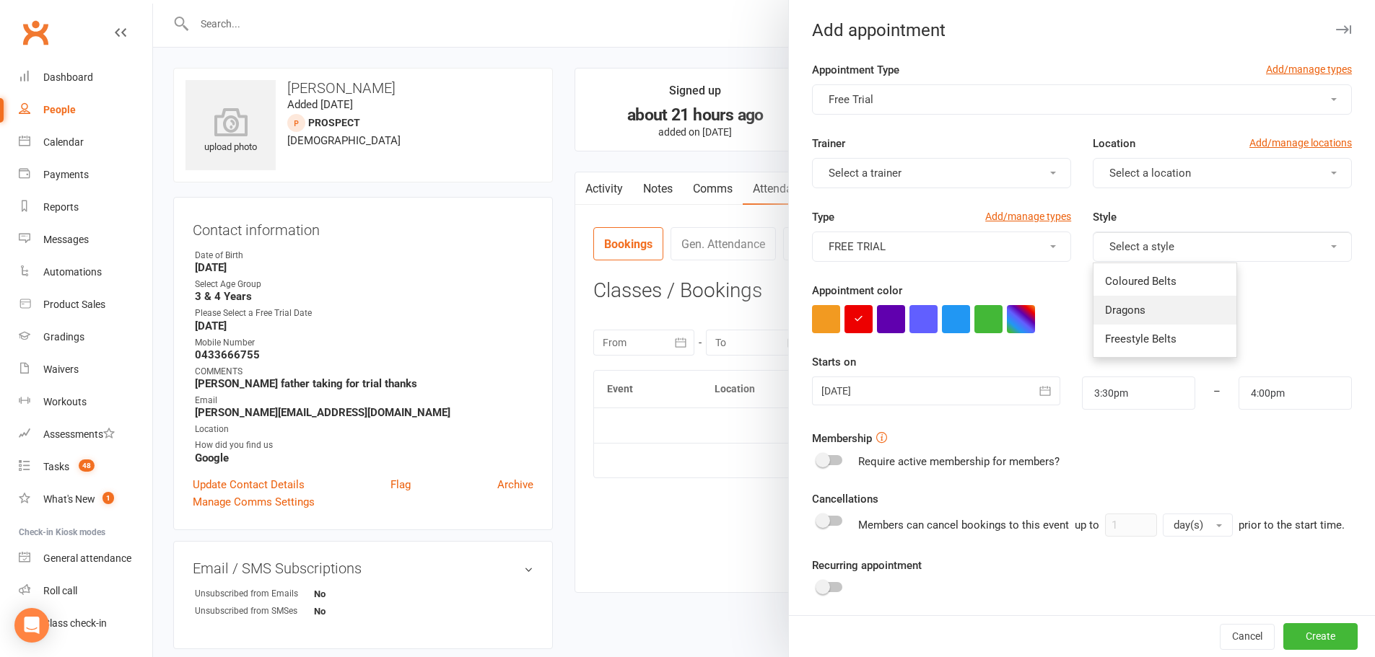
click at [1128, 311] on span "Dragons" at bounding box center [1125, 310] width 40 height 13
click at [1109, 169] on span "Select a location" at bounding box center [1150, 173] width 82 height 13
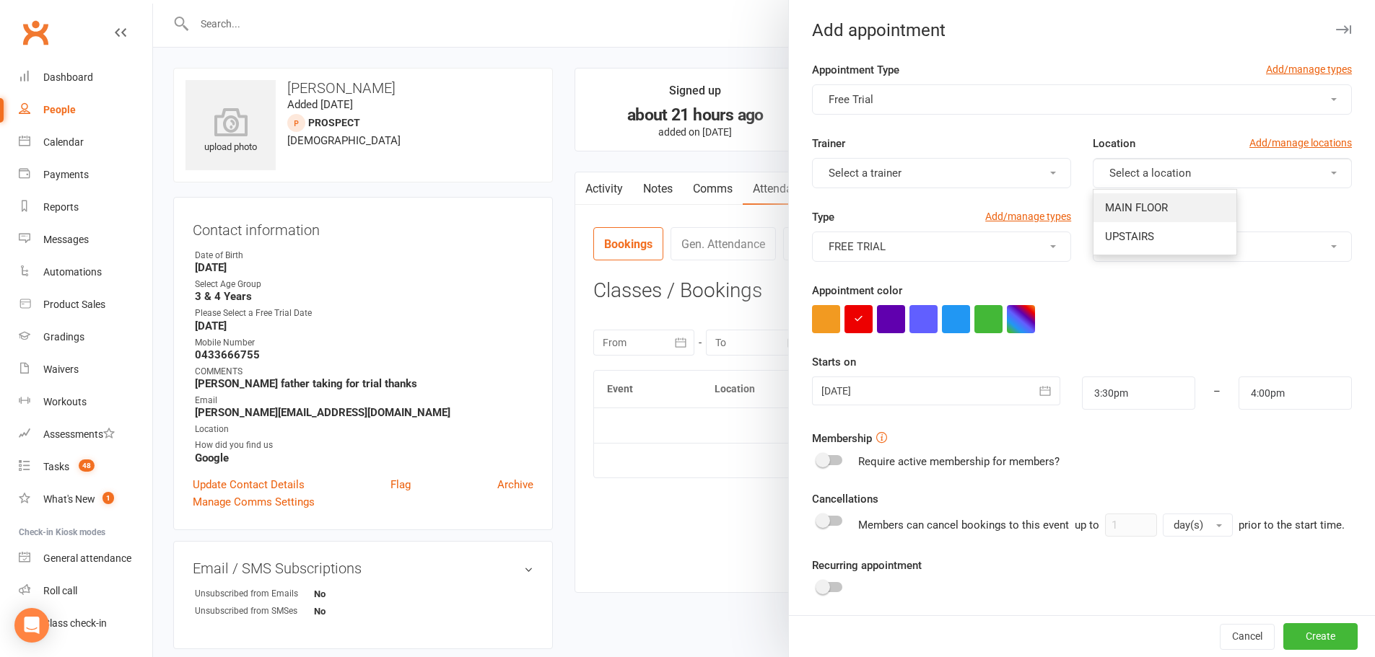
click at [1122, 214] on span "MAIN FLOOR" at bounding box center [1136, 207] width 63 height 13
click at [1128, 176] on span "MAIN FLOOR" at bounding box center [1140, 173] width 63 height 13
click at [1133, 233] on span "UPSTAIRS" at bounding box center [1129, 236] width 49 height 13
click at [1283, 639] on button "Create" at bounding box center [1320, 637] width 74 height 26
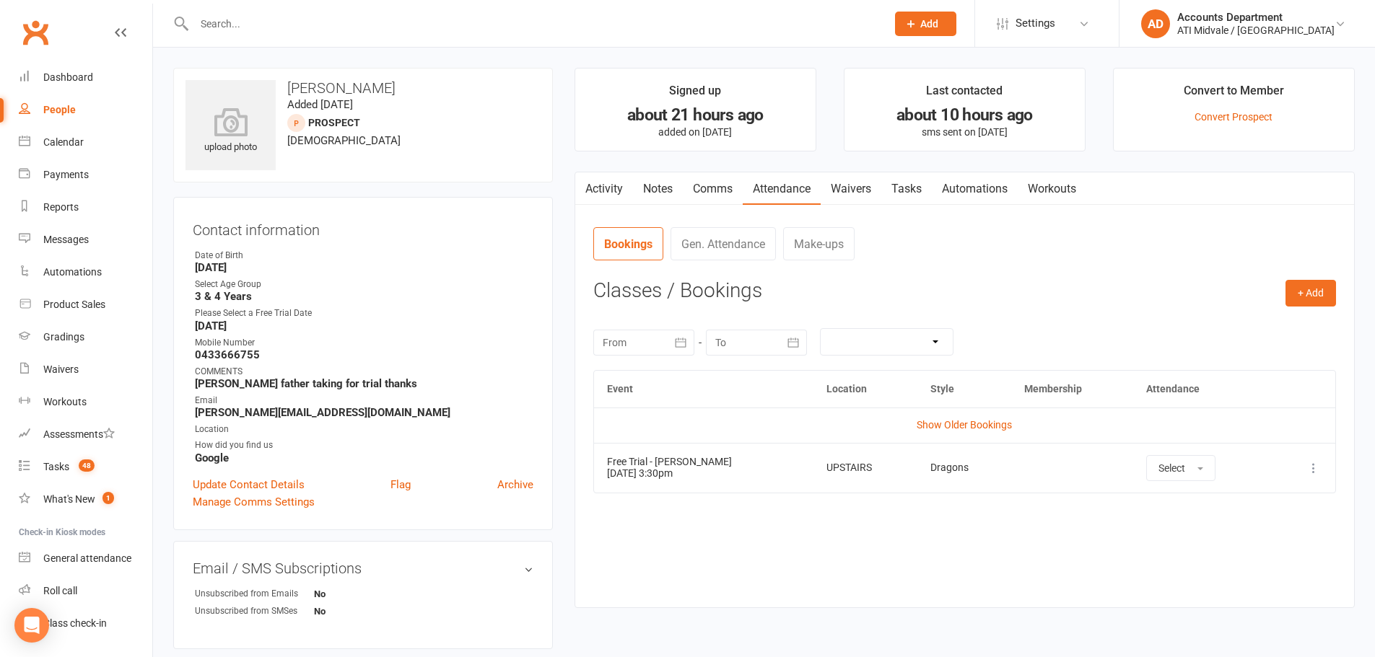
click at [920, 191] on link "Tasks" at bounding box center [906, 188] width 51 height 33
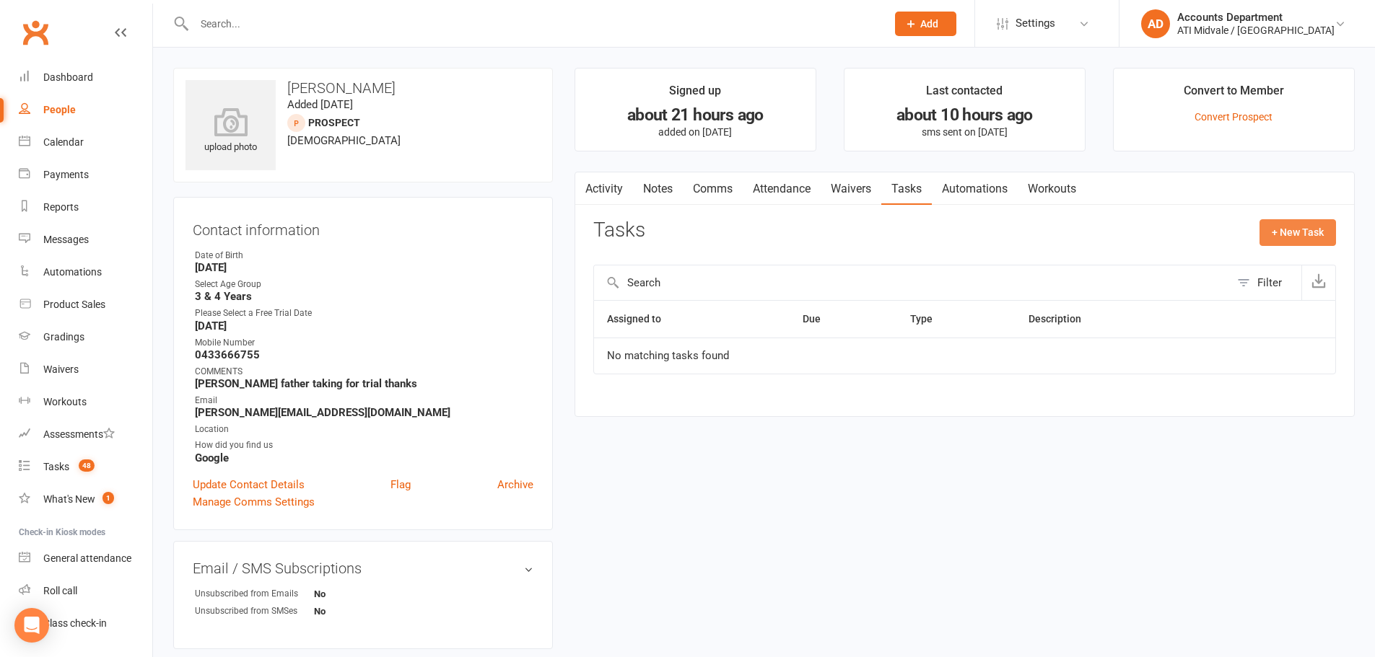
click at [1285, 235] on button "+ New Task" at bounding box center [1297, 232] width 76 height 26
select select "4274"
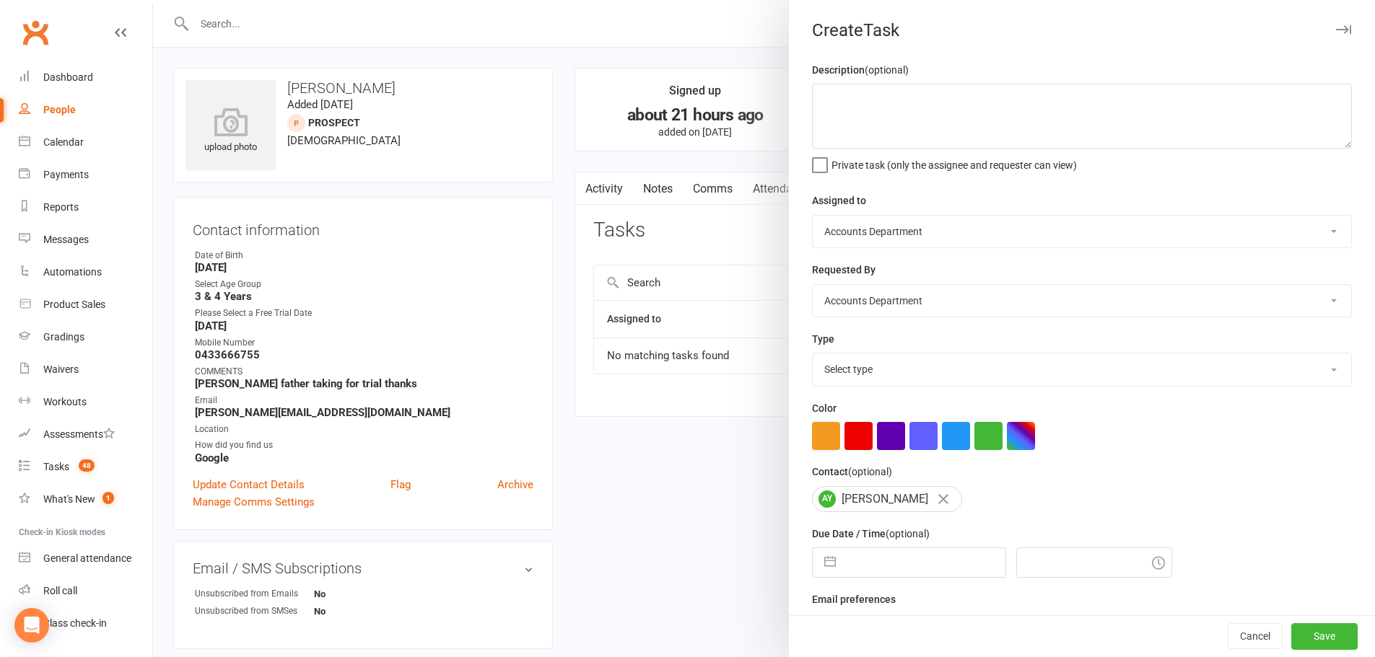
click at [834, 236] on select "CLASS ADMIN Accounts Department FRONT DESK" at bounding box center [1081, 232] width 538 height 32
click at [873, 378] on select "Select type Add info to task Automatic renewal checking Booked in for 1st trial…" at bounding box center [1081, 370] width 538 height 32
select select "18608"
click at [812, 356] on select "Select type Add info to task Automatic renewal checking Booked in for 1st trial…" at bounding box center [1081, 370] width 538 height 32
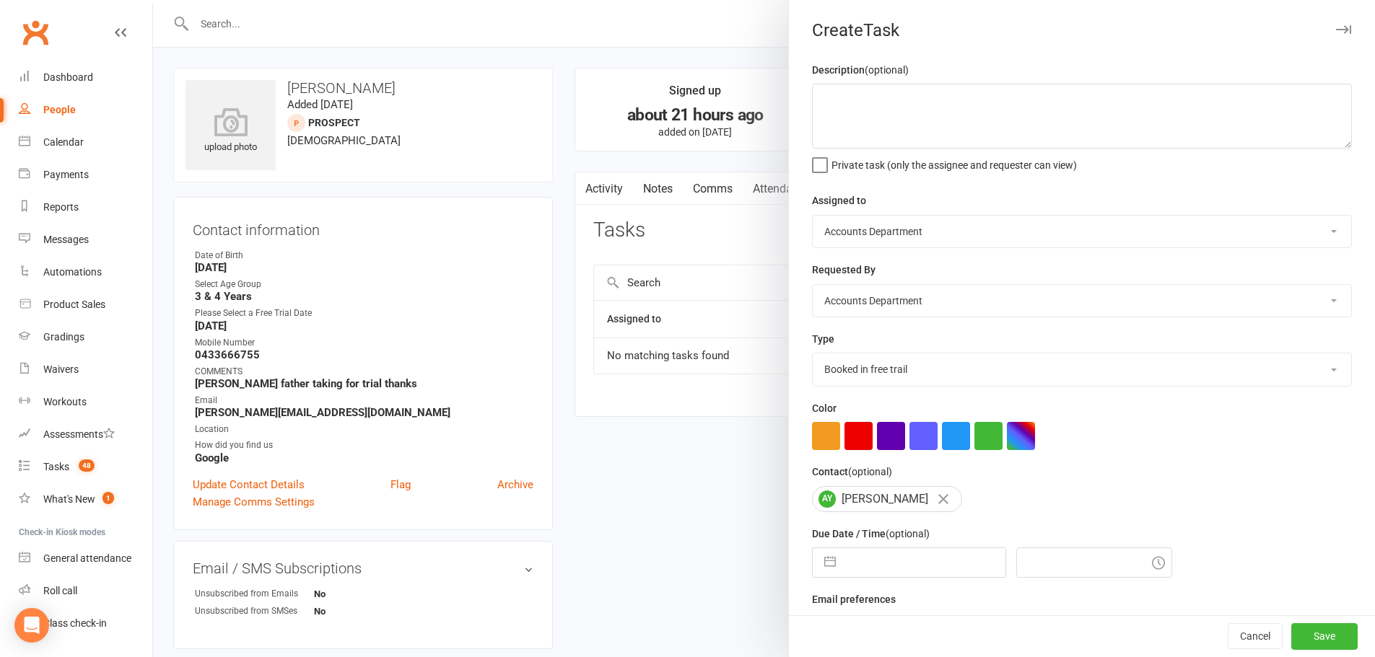
click at [817, 559] on button "button" at bounding box center [830, 562] width 26 height 29
select select "7"
select select "2025"
select select "8"
select select "2025"
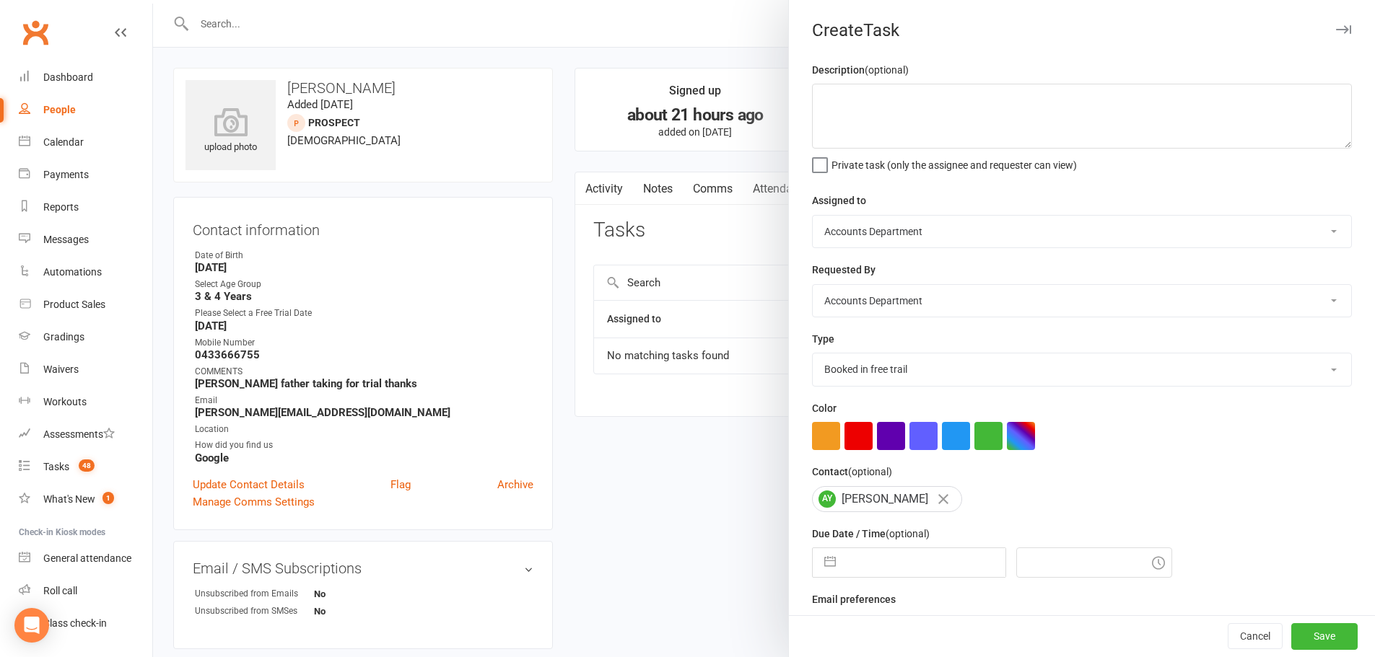
select select "9"
select select "2025"
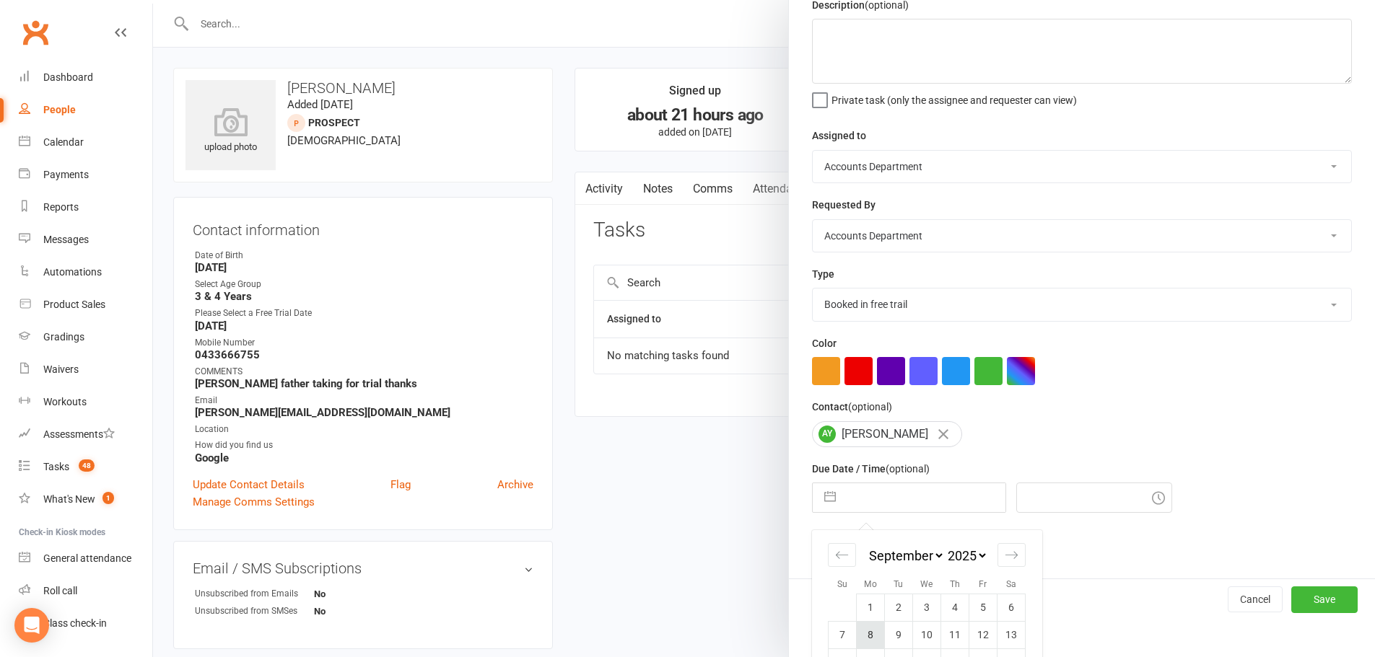
scroll to position [161, 0]
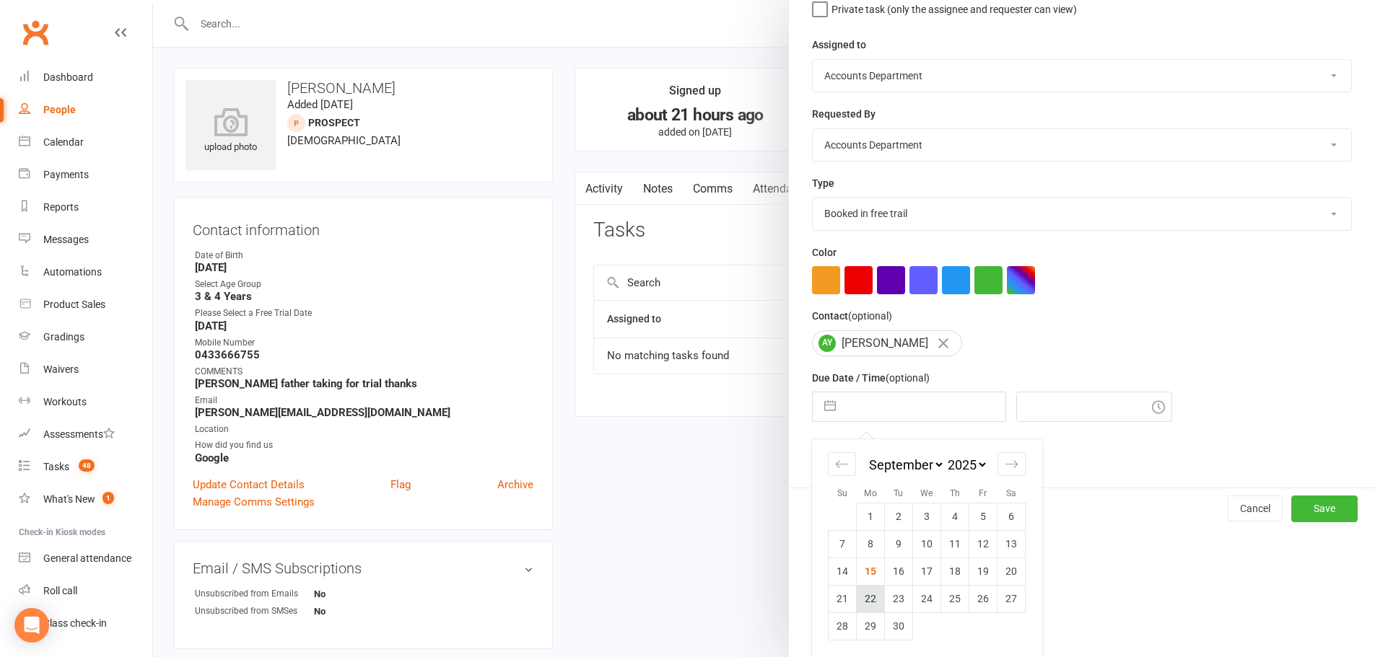
click at [874, 597] on td "22" at bounding box center [870, 598] width 28 height 27
type input "[DATE]"
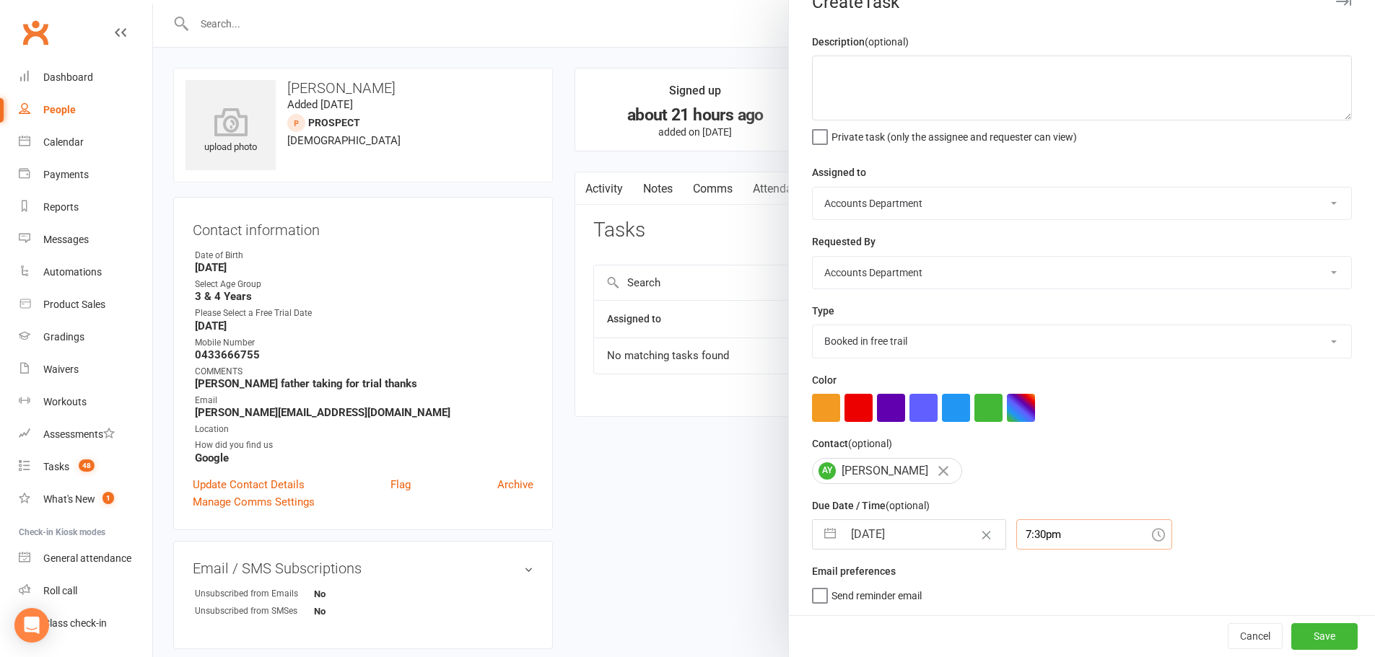
click at [1030, 531] on div "7:30pm" at bounding box center [1094, 535] width 156 height 30
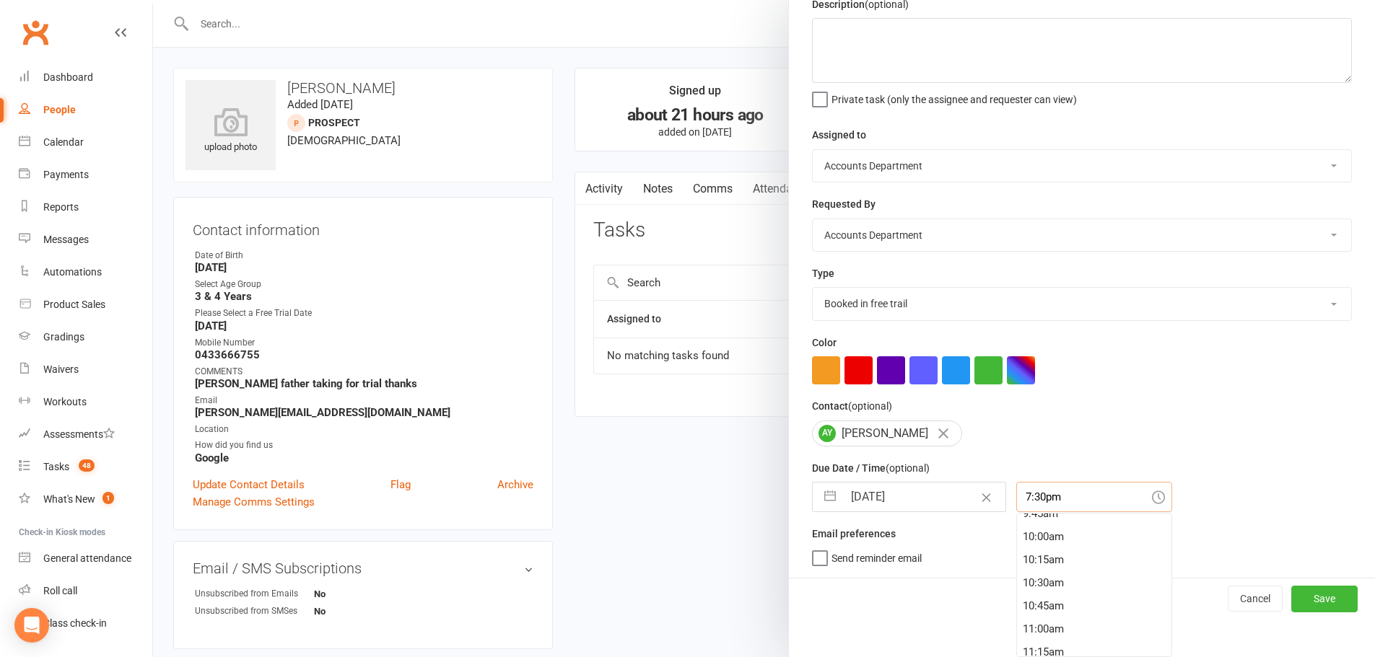
scroll to position [696, 0]
click at [1048, 550] on div "7:45am" at bounding box center [1094, 545] width 154 height 23
type input "7:45am"
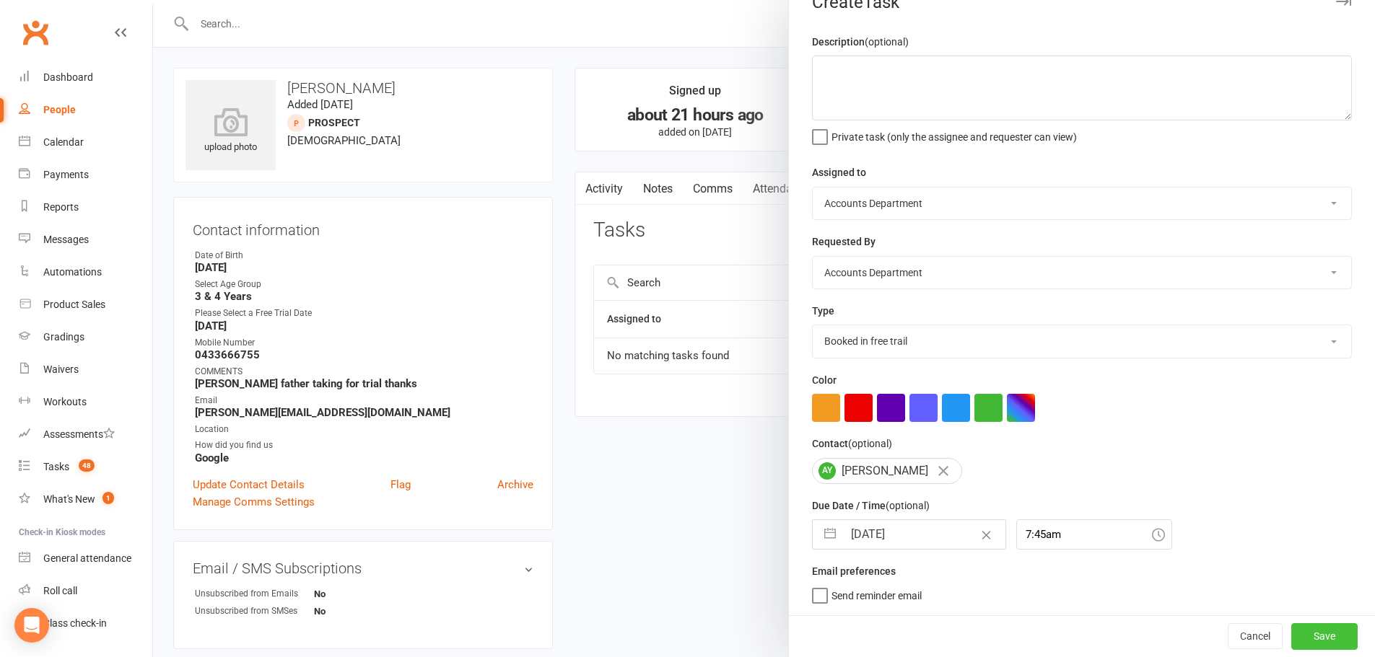
click at [1320, 639] on button "Save" at bounding box center [1324, 636] width 66 height 26
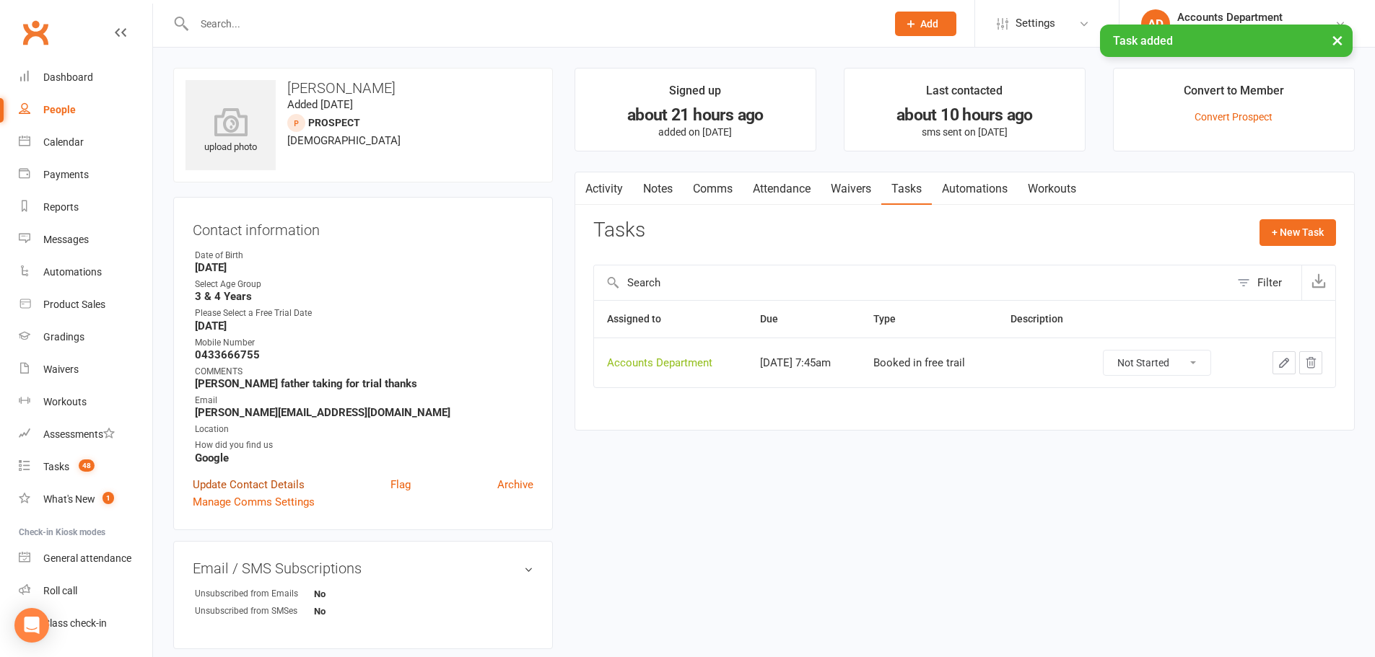
click at [257, 484] on link "Update Contact Details" at bounding box center [249, 484] width 112 height 17
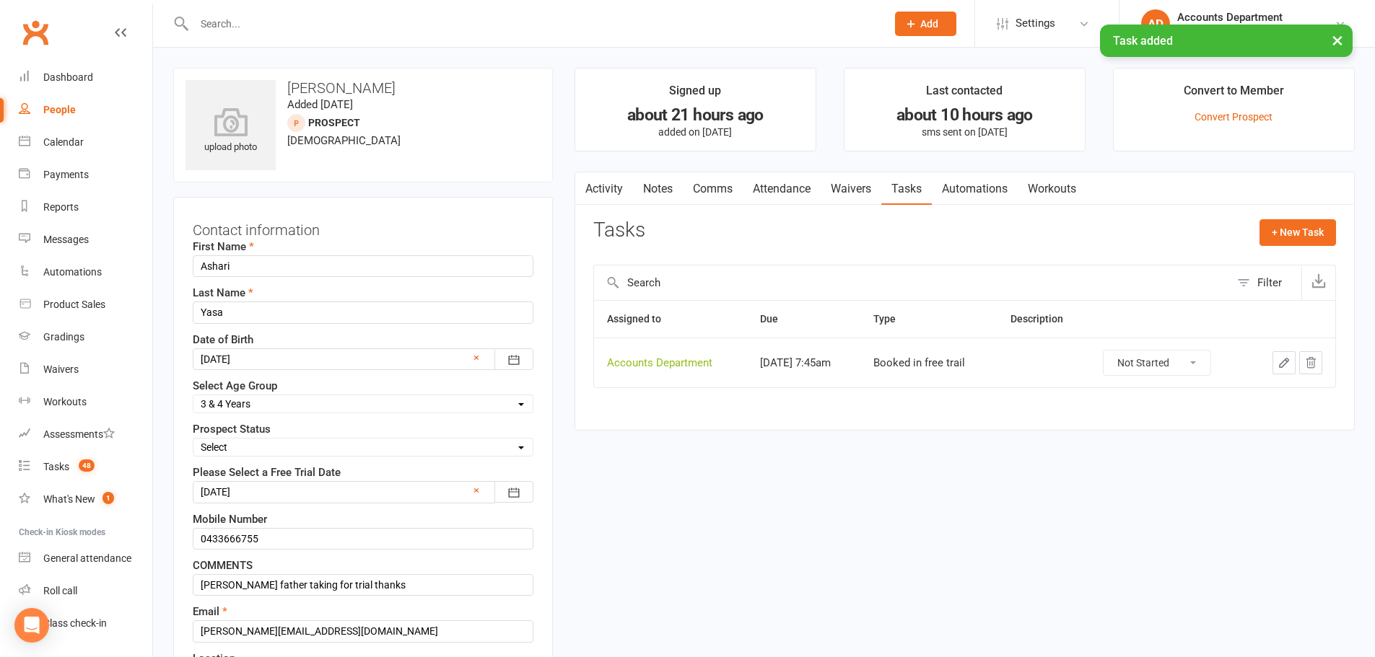
scroll to position [68, 0]
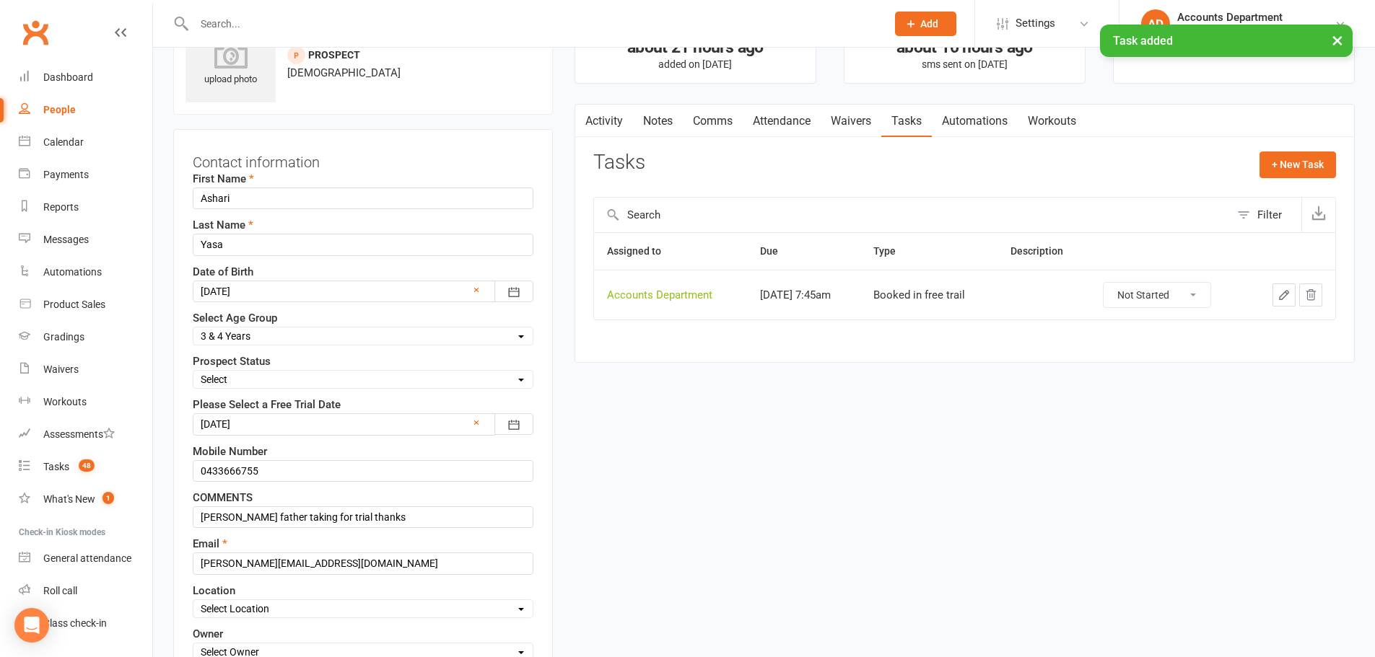
click at [263, 372] on div "Select Set a Status BOOKED IN FOR FREE TRIAL DID FREE TRAIL BOOKED IN AFTER FRE…" at bounding box center [363, 379] width 341 height 19
click at [264, 378] on select "Select Set a Status BOOKED IN FOR FREE TRIAL DID FREE TRAIL BOOKED IN AFTER FRE…" at bounding box center [362, 380] width 339 height 16
select select "BOOKED IN FOR FREE TRIAL"
click at [193, 372] on select "Select Set a Status BOOKED IN FOR FREE TRIAL DID FREE TRAIL BOOKED IN AFTER FRE…" at bounding box center [362, 380] width 339 height 16
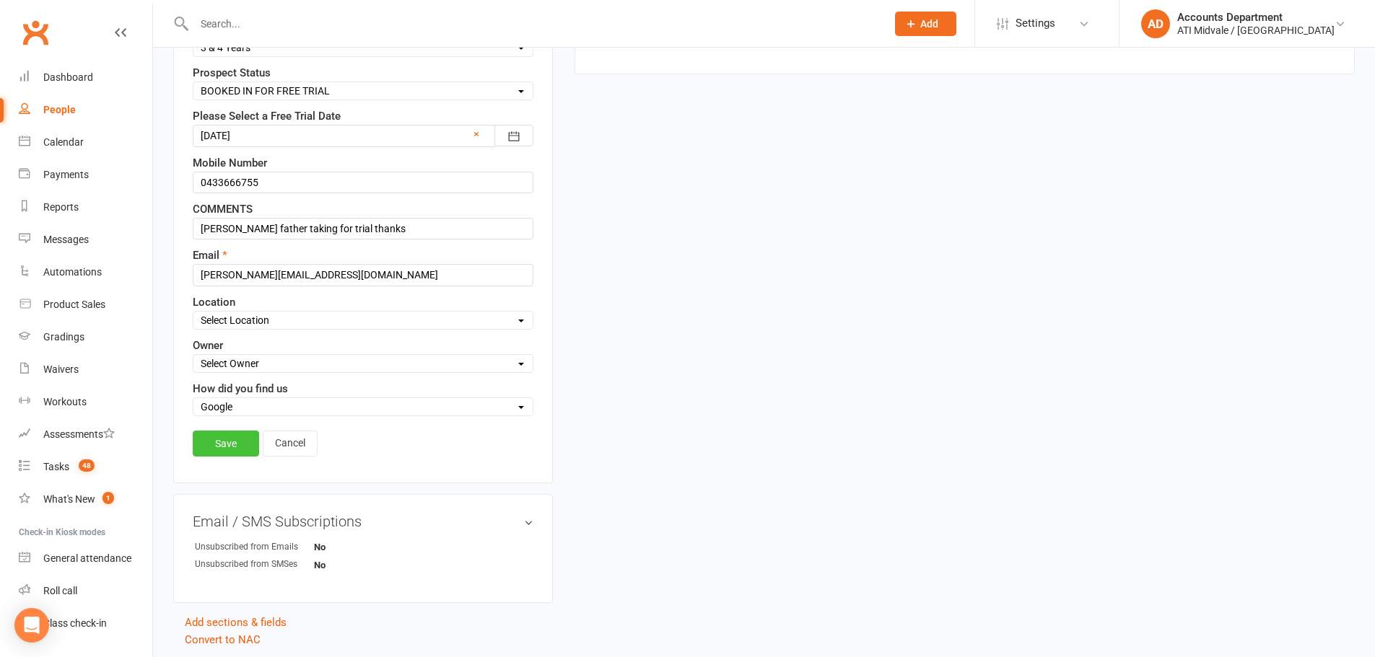
click at [231, 442] on link "Save" at bounding box center [226, 444] width 66 height 26
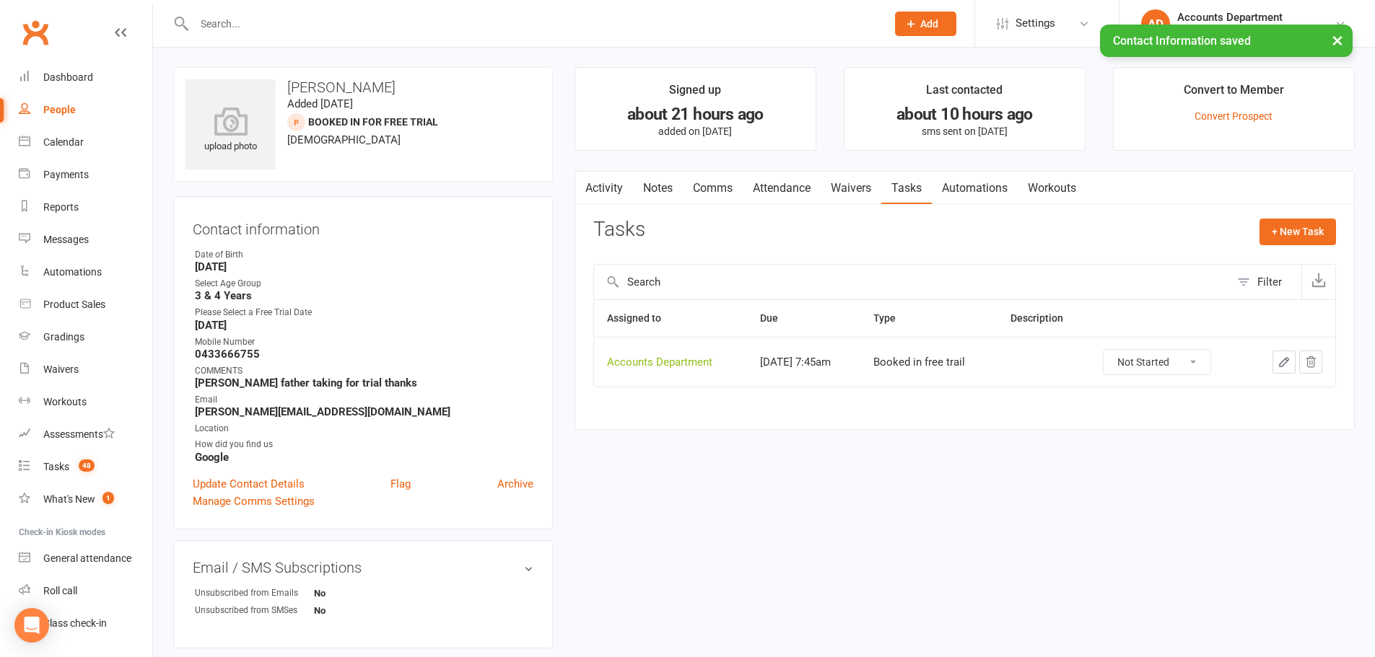
scroll to position [0, 0]
click at [590, 190] on button "button" at bounding box center [584, 188] width 18 height 32
click at [600, 189] on link "Activity" at bounding box center [604, 188] width 58 height 33
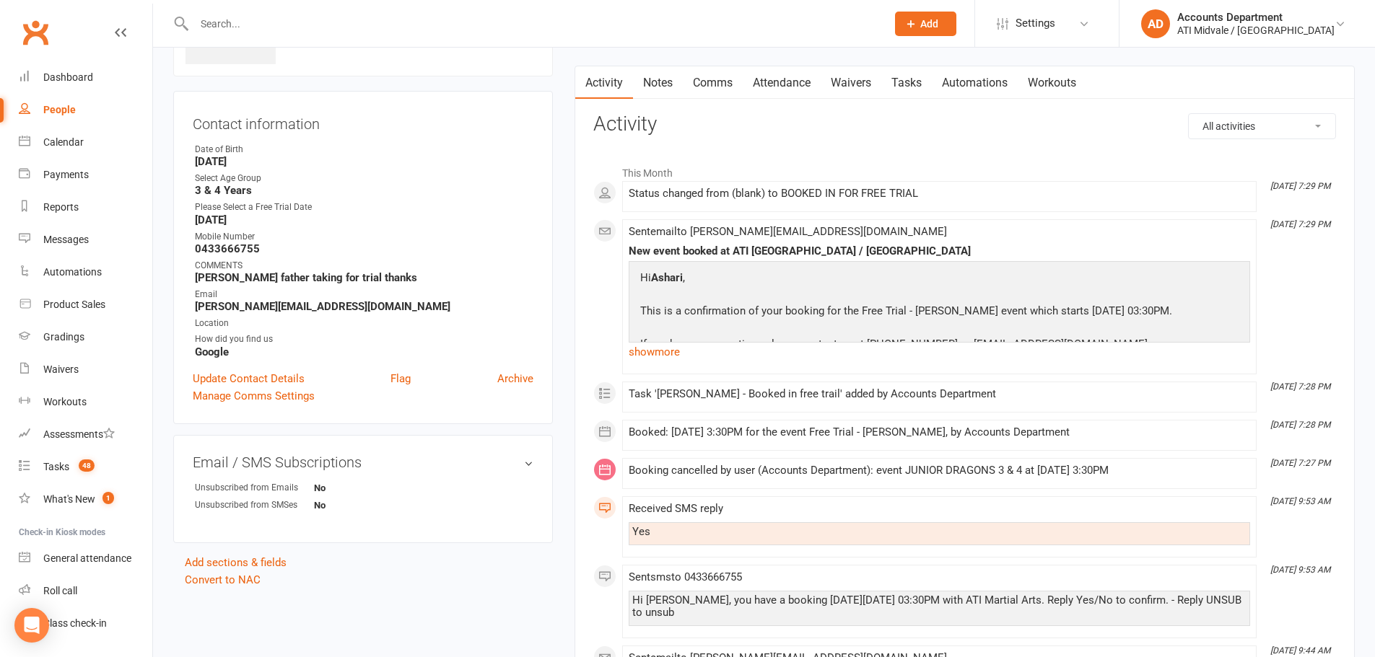
scroll to position [144, 0]
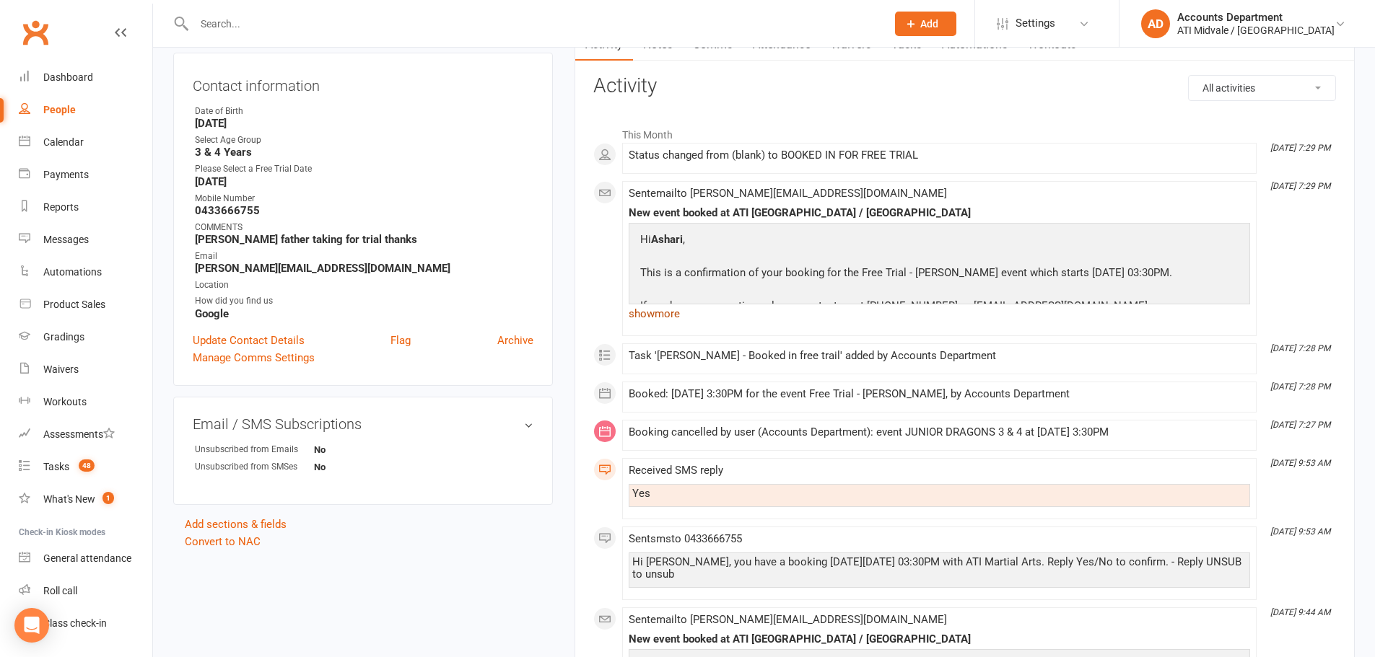
click at [669, 311] on link "show more" at bounding box center [938, 314] width 621 height 20
